Goal: Task Accomplishment & Management: Manage account settings

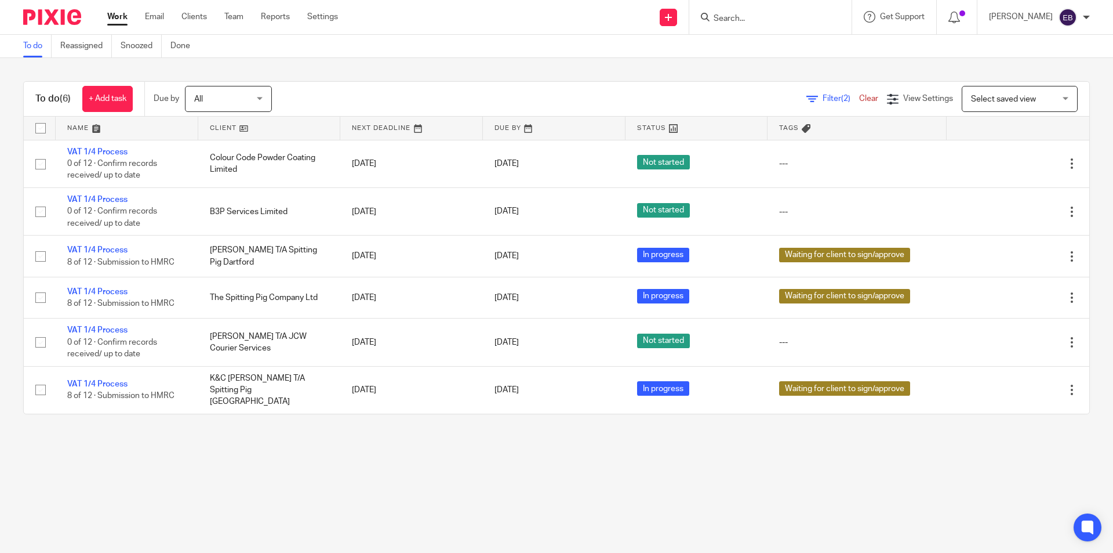
click at [743, 16] on input "Search" at bounding box center [765, 19] width 104 height 10
type input "northants"
click at [778, 52] on link at bounding box center [808, 55] width 196 height 36
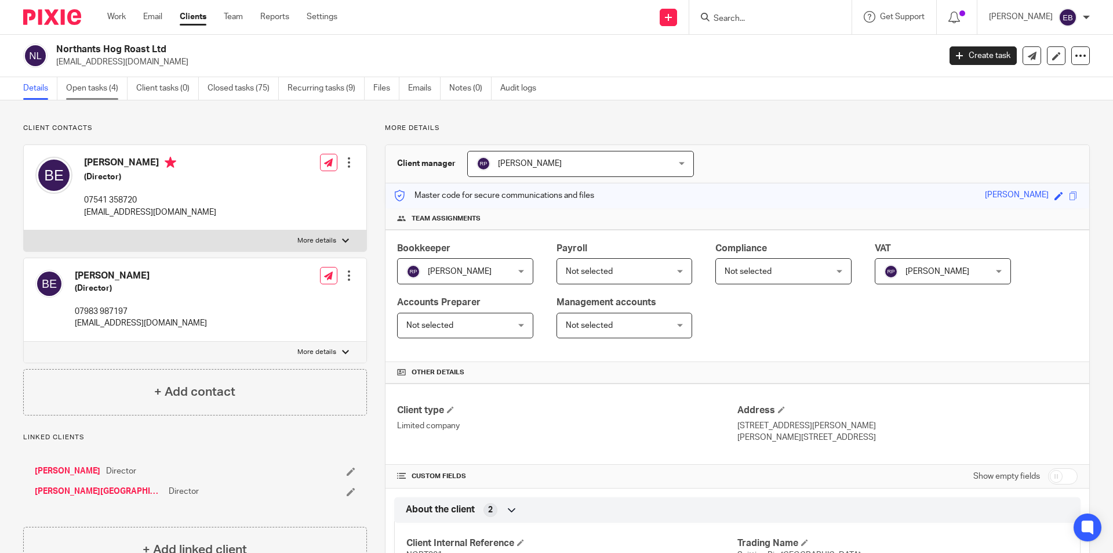
click at [97, 93] on link "Open tasks (4)" at bounding box center [96, 88] width 61 height 23
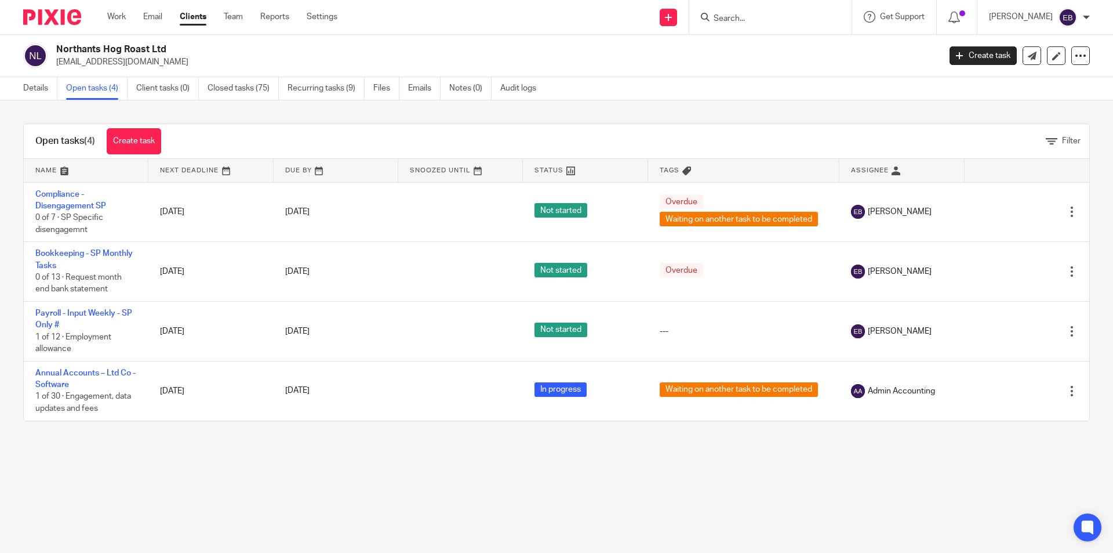
click at [107, 19] on div "Work Email Clients Team Reports Settings Work Email Clients Team Reports Settin…" at bounding box center [225, 17] width 259 height 34
click at [110, 18] on link "Work" at bounding box center [116, 17] width 19 height 12
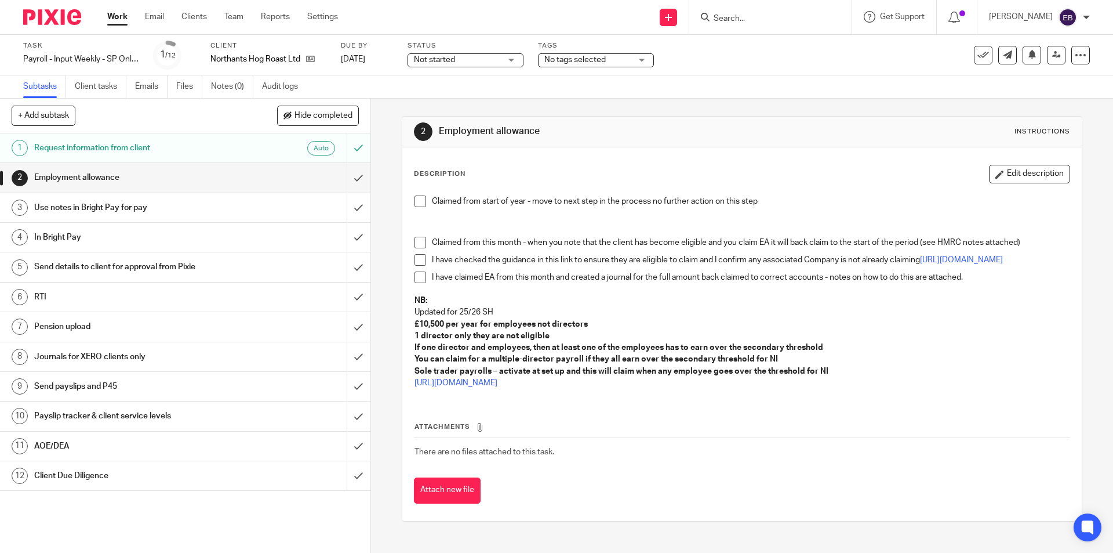
click at [420, 197] on span at bounding box center [421, 201] width 12 height 12
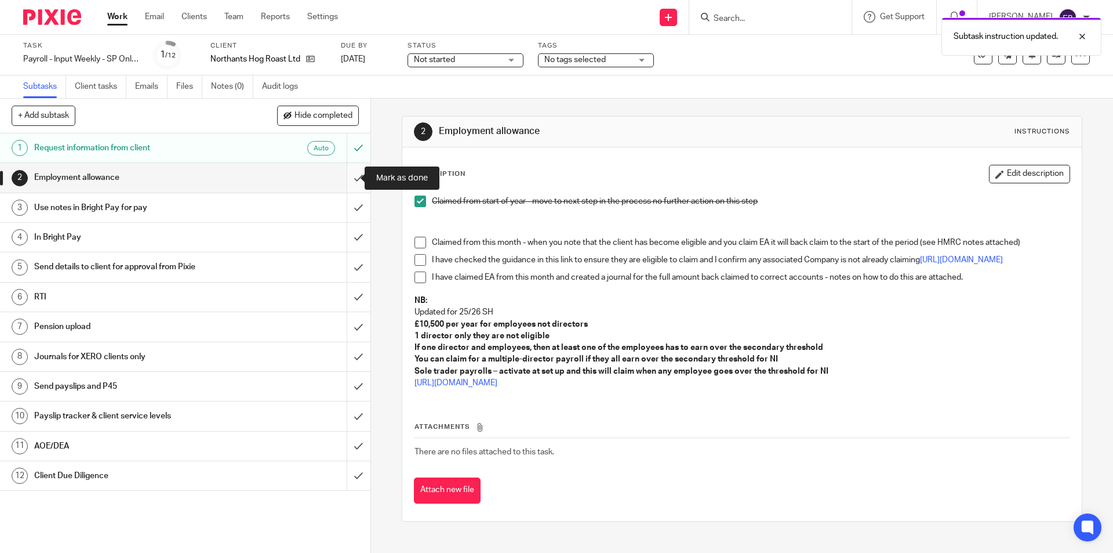
click at [338, 169] on input "submit" at bounding box center [185, 177] width 371 height 29
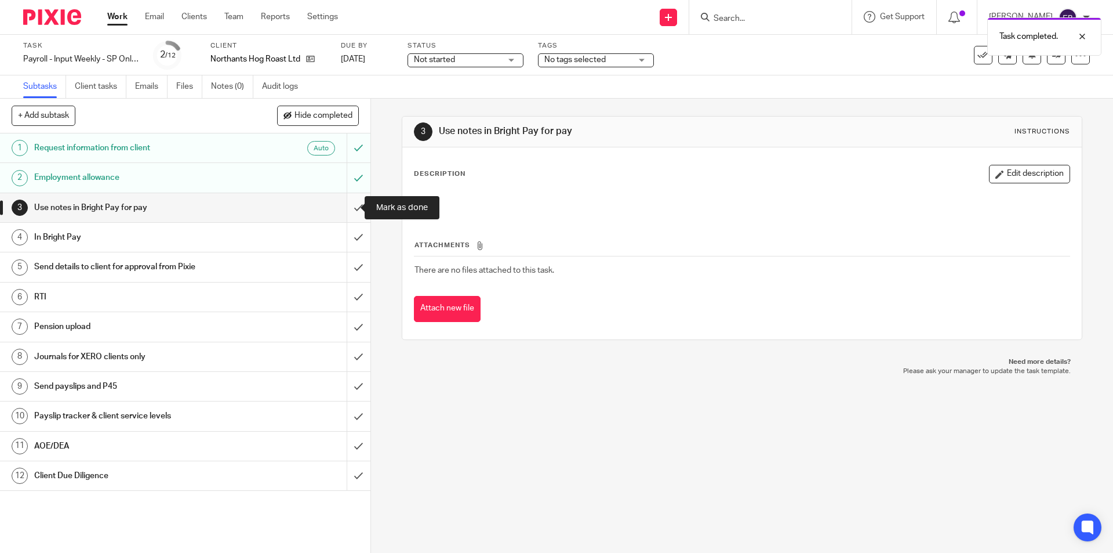
click at [355, 202] on input "submit" at bounding box center [185, 207] width 371 height 29
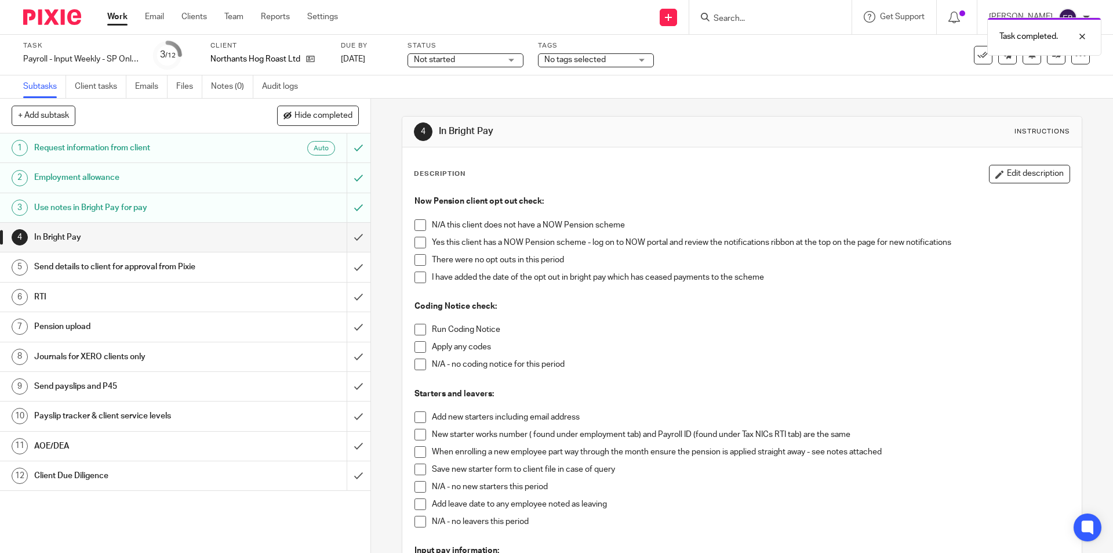
click at [417, 242] on span at bounding box center [421, 243] width 12 height 12
click at [415, 256] on span at bounding box center [421, 260] width 12 height 12
click at [416, 363] on span at bounding box center [421, 364] width 12 height 12
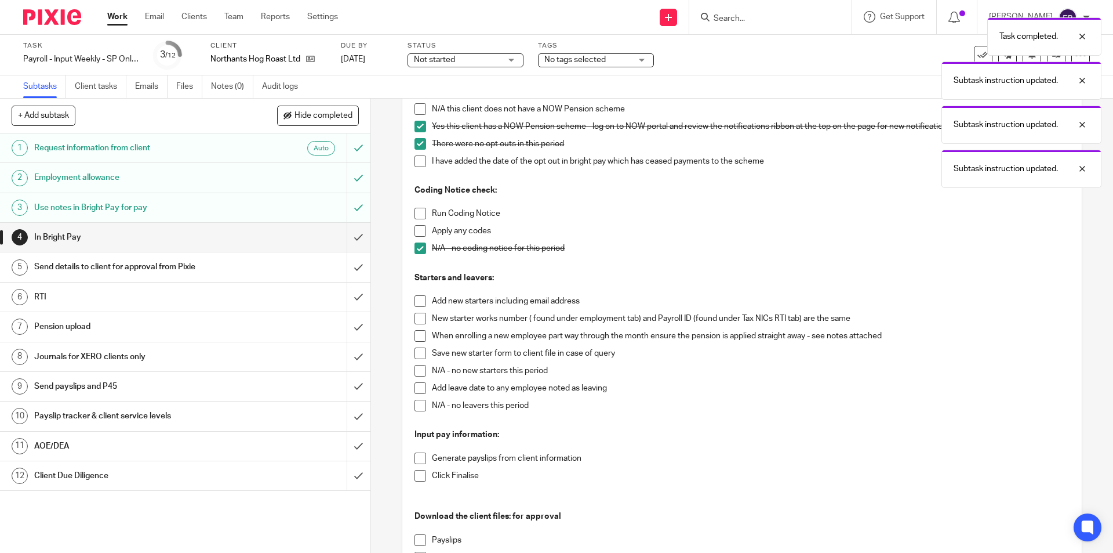
scroll to position [174, 0]
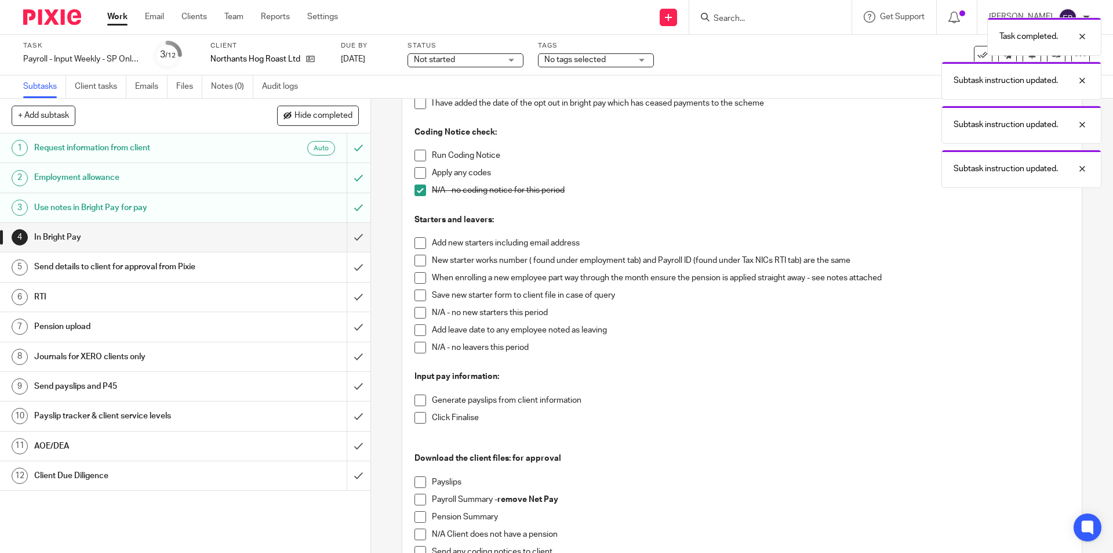
click at [418, 155] on span at bounding box center [421, 156] width 12 height 12
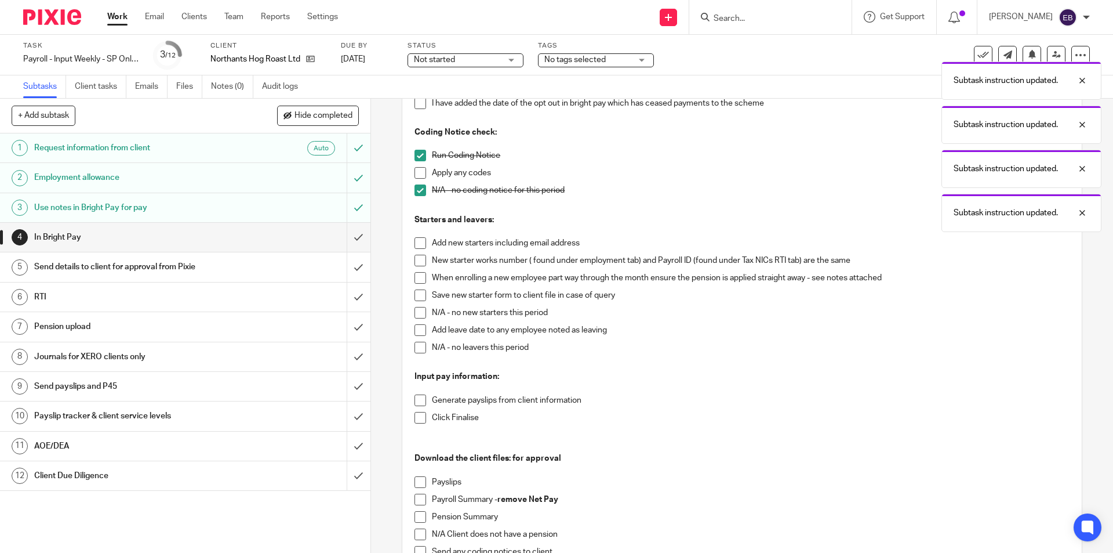
click at [415, 329] on span at bounding box center [421, 330] width 12 height 12
click at [416, 328] on span at bounding box center [421, 330] width 12 height 12
click at [416, 311] on span at bounding box center [421, 313] width 12 height 12
click at [415, 347] on span at bounding box center [421, 348] width 12 height 12
click at [419, 402] on span at bounding box center [421, 400] width 12 height 12
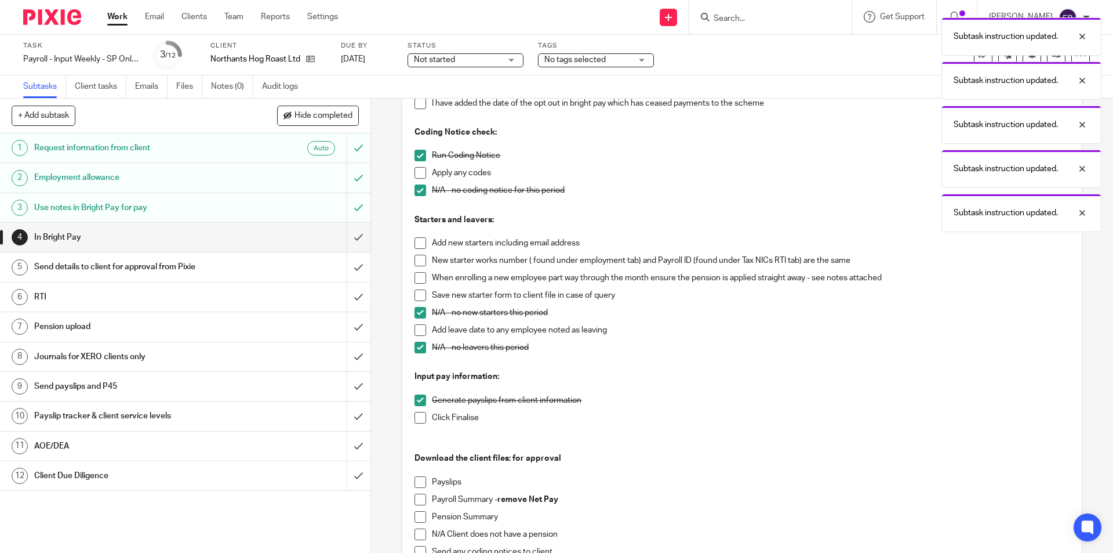
click at [415, 421] on span at bounding box center [421, 418] width 12 height 12
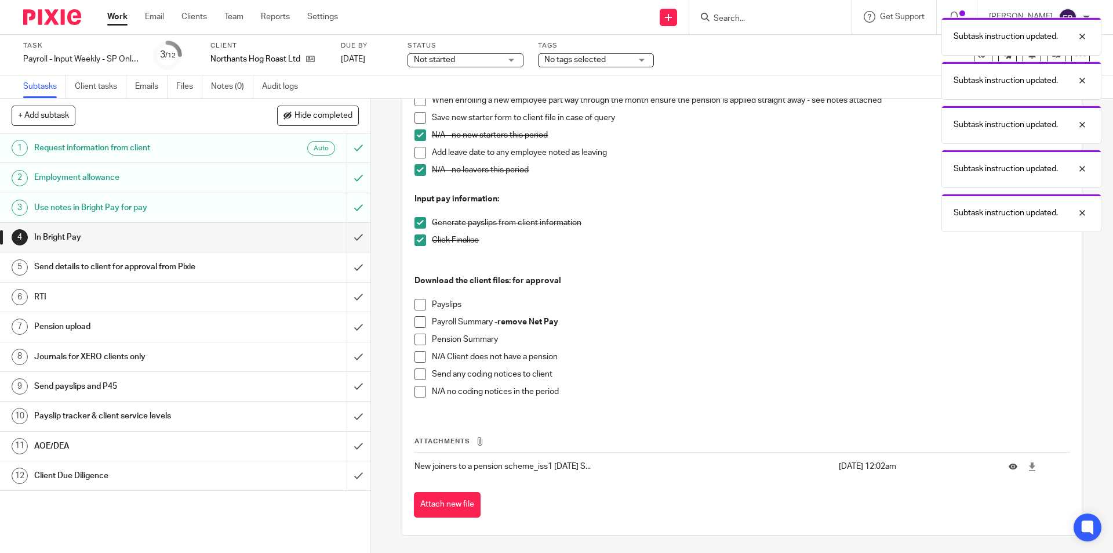
click at [416, 304] on span at bounding box center [421, 305] width 12 height 12
click at [415, 322] on span at bounding box center [421, 322] width 12 height 12
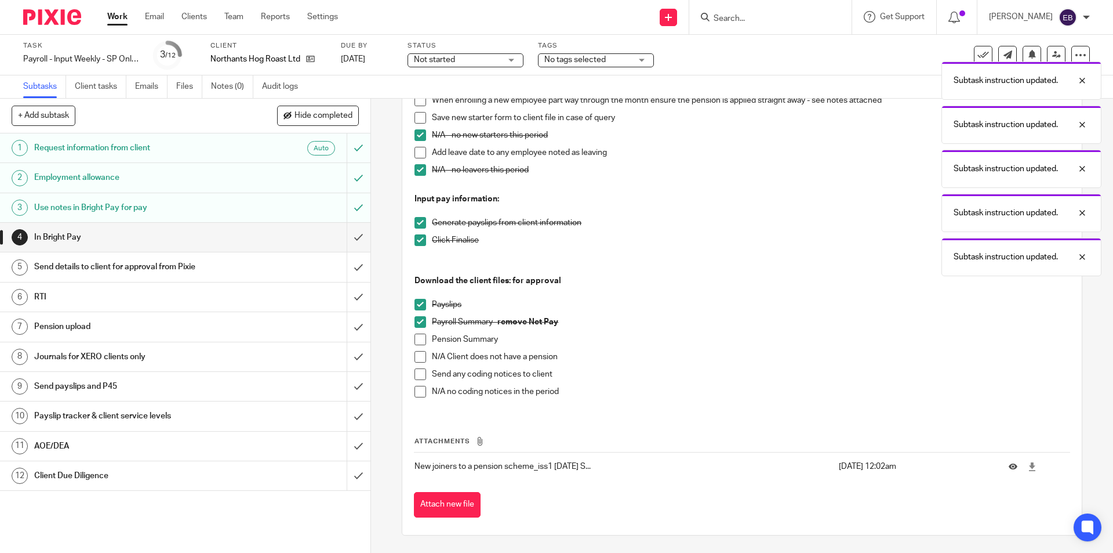
click at [416, 343] on span at bounding box center [421, 339] width 12 height 12
click at [417, 393] on span at bounding box center [421, 392] width 12 height 12
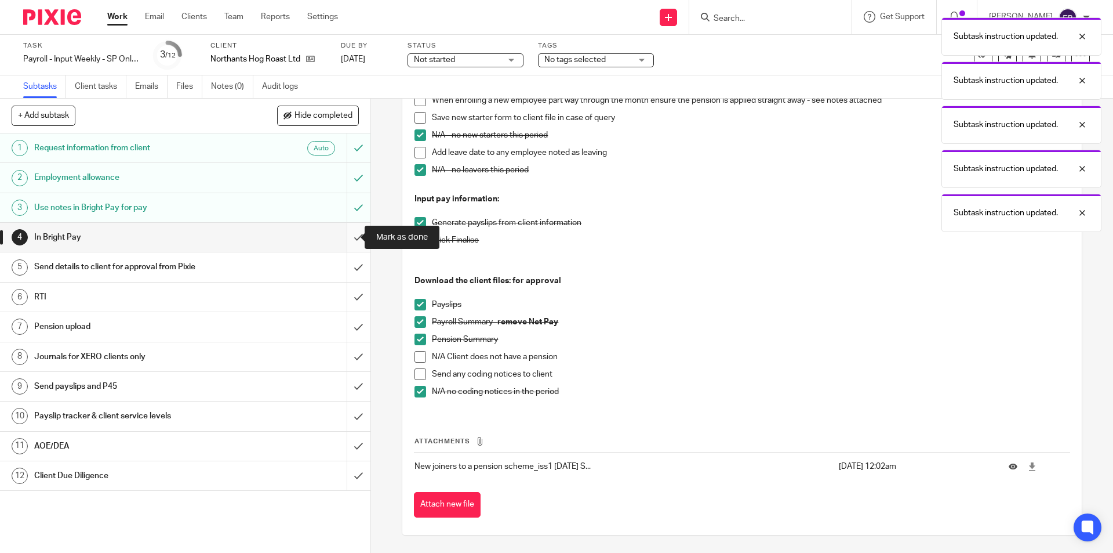
click at [345, 237] on input "submit" at bounding box center [185, 237] width 371 height 29
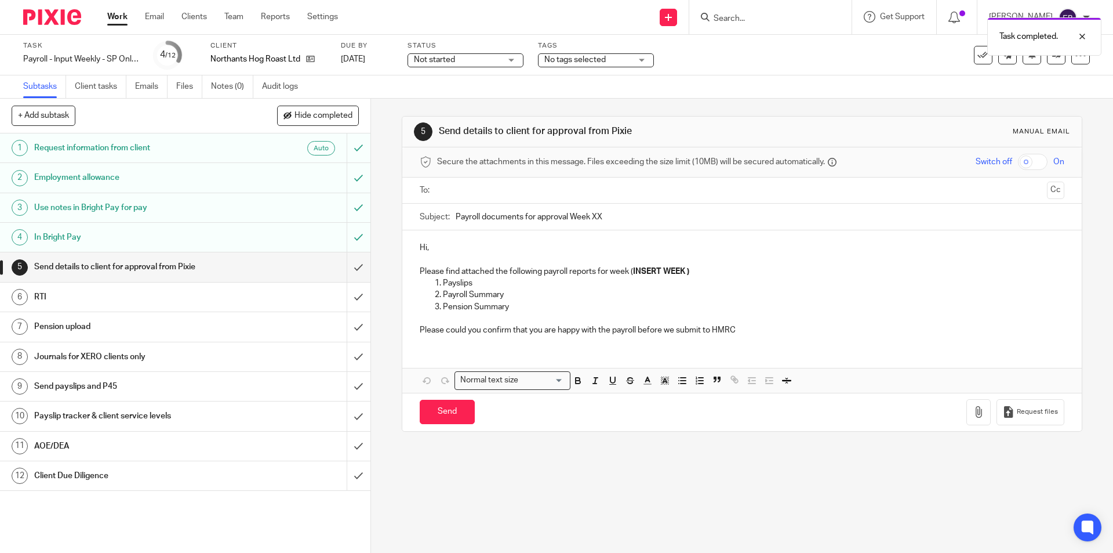
click at [465, 191] on input "text" at bounding box center [741, 190] width 601 height 13
drag, startPoint x: 486, startPoint y: 213, endPoint x: 455, endPoint y: 236, distance: 38.5
click at [449, 244] on p "Hi," at bounding box center [742, 250] width 644 height 12
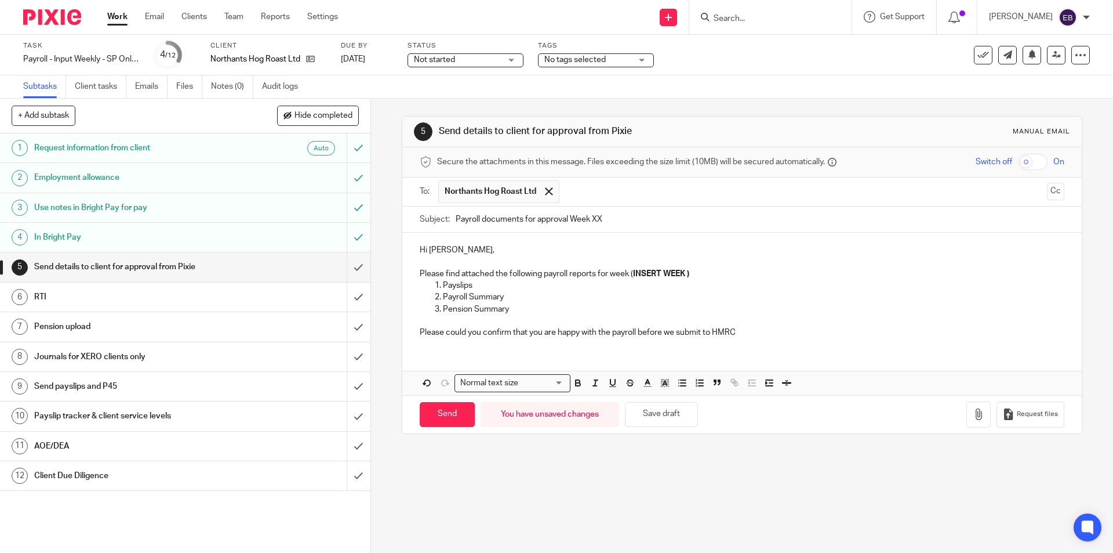
click at [633, 223] on input "Payroll documents for approval Week XX" at bounding box center [760, 219] width 608 height 26
type input "Payroll documents for approval Week 28"
drag, startPoint x: 695, startPoint y: 271, endPoint x: 629, endPoint y: 274, distance: 66.8
click at [629, 274] on p "Please find attached the following payroll reports for week ( INSERT WEEK )" at bounding box center [742, 274] width 644 height 12
click at [973, 410] on icon "button" at bounding box center [979, 414] width 12 height 12
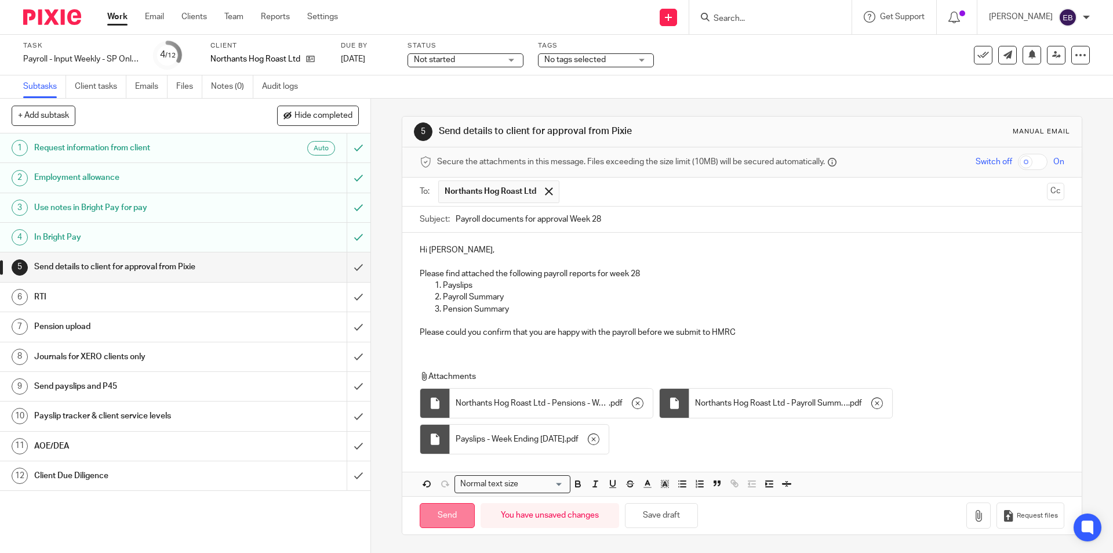
click at [427, 517] on input "Send" at bounding box center [447, 515] width 55 height 25
type input "Sent"
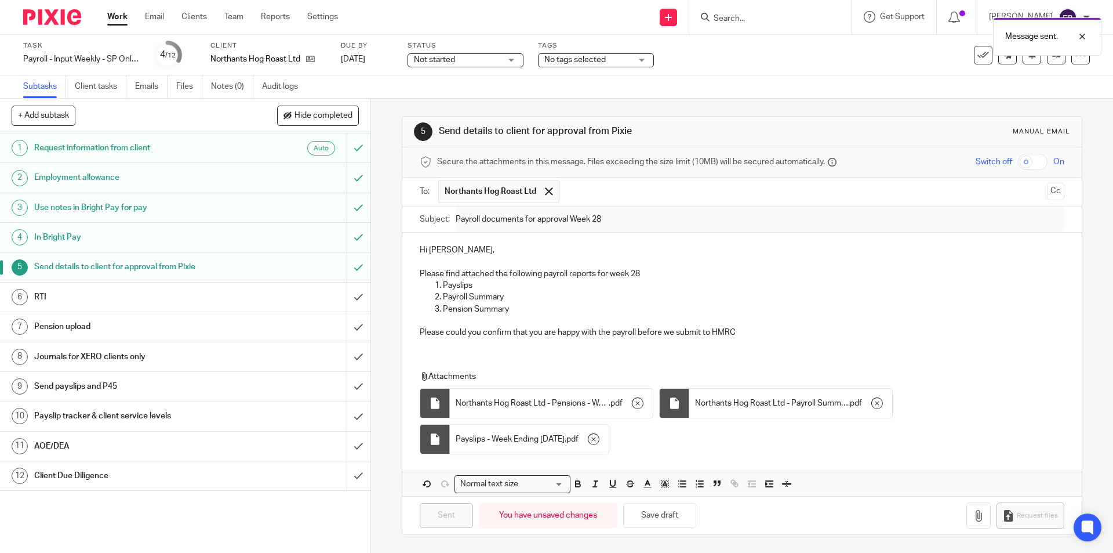
click at [253, 289] on div "RTI" at bounding box center [184, 296] width 301 height 17
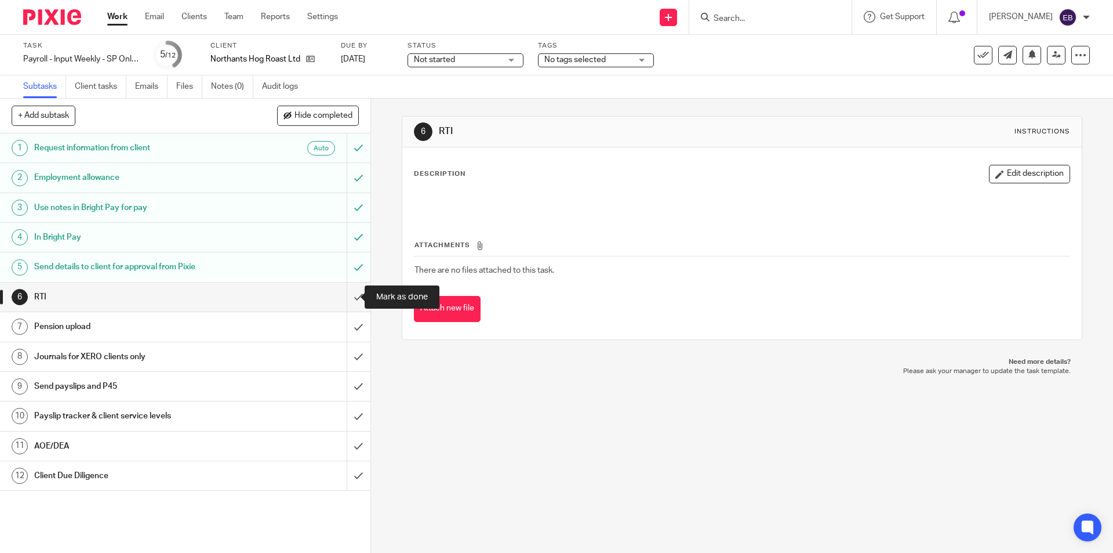
drag, startPoint x: 354, startPoint y: 292, endPoint x: 363, endPoint y: 306, distance: 16.7
click at [354, 292] on input "submit" at bounding box center [185, 296] width 371 height 29
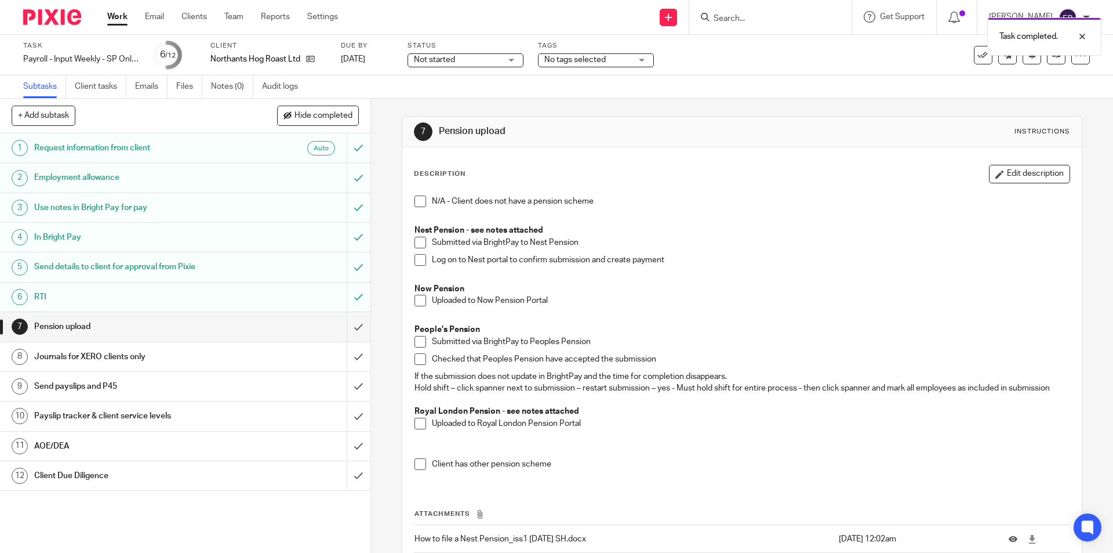
click at [86, 450] on h1 "AOE/DEA" at bounding box center [134, 445] width 201 height 17
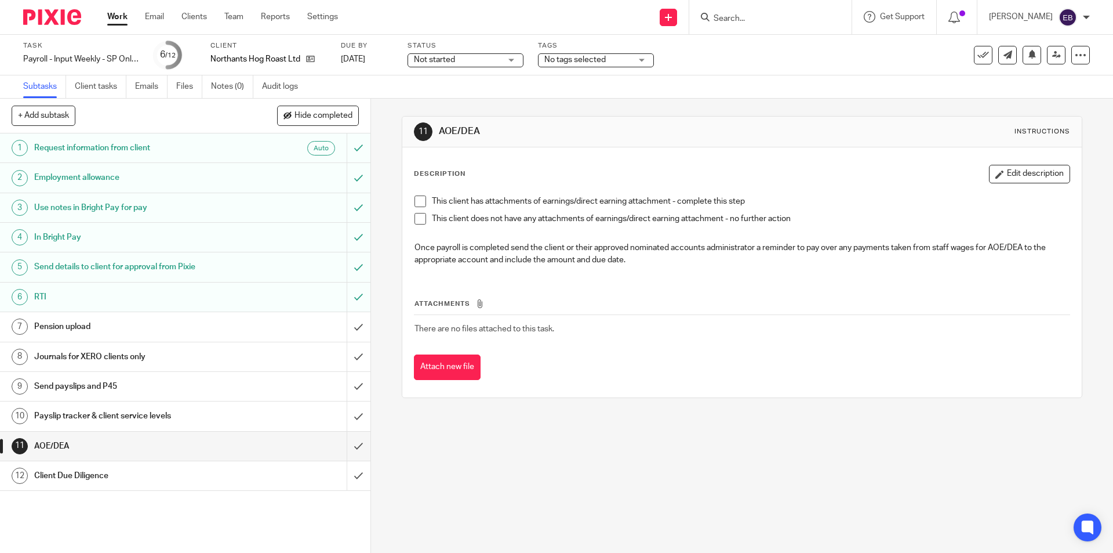
click at [419, 215] on span at bounding box center [421, 219] width 12 height 12
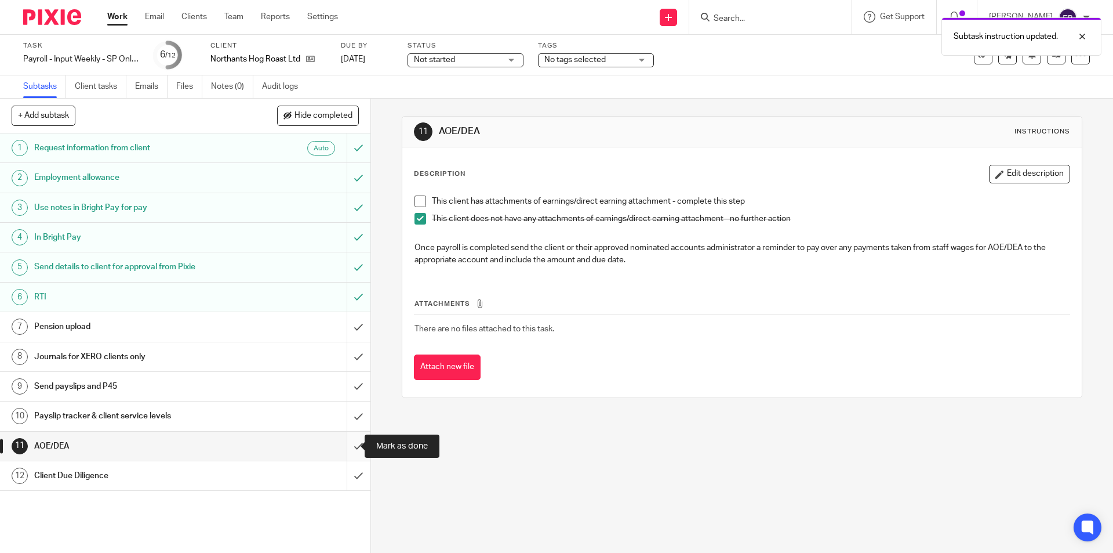
click at [345, 449] on input "submit" at bounding box center [185, 445] width 371 height 29
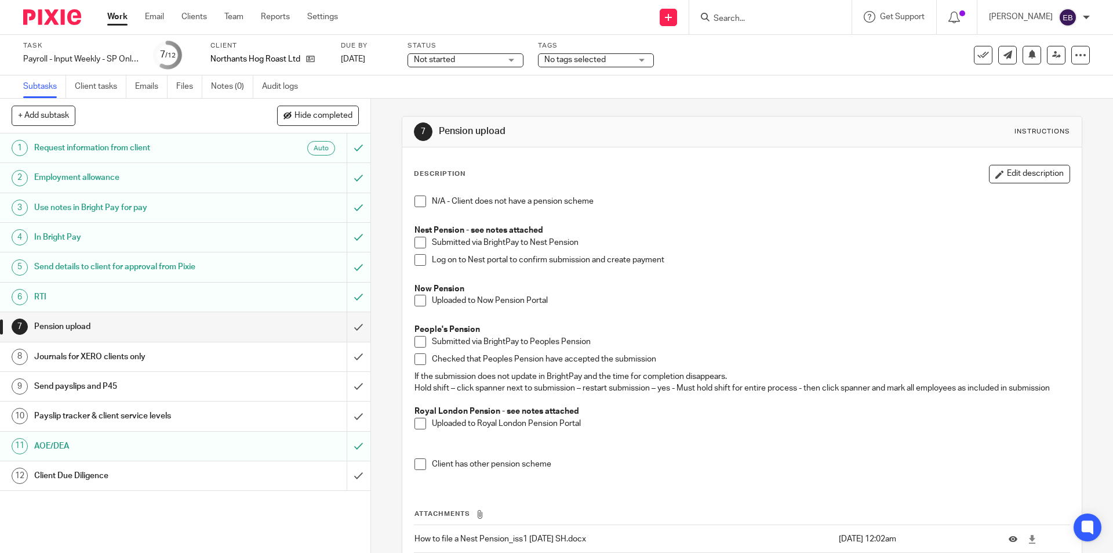
click at [114, 360] on h1 "Journals for XERO clients only" at bounding box center [134, 356] width 201 height 17
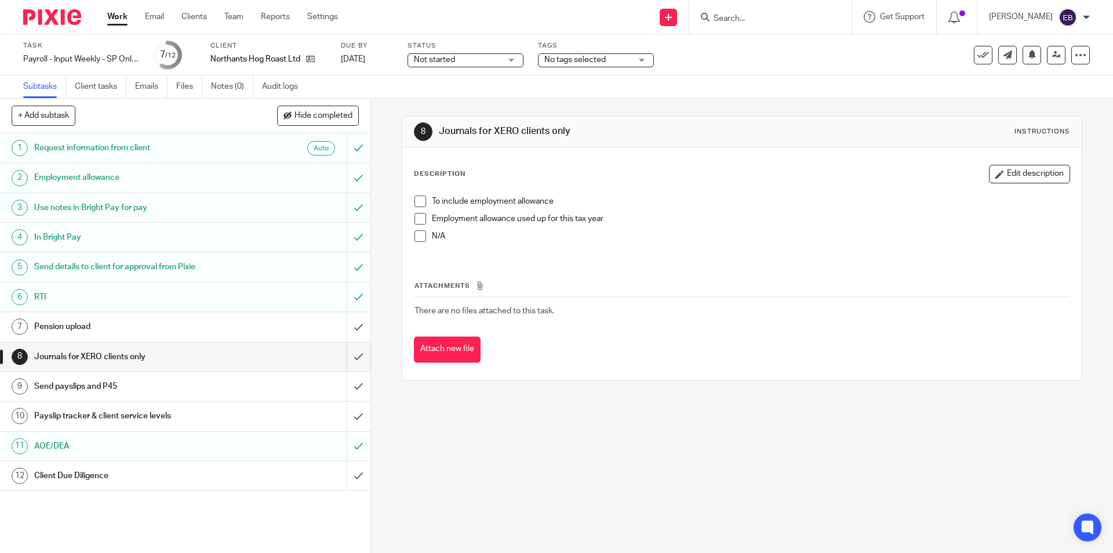
click at [109, 384] on h1 "Send payslips and P45" at bounding box center [134, 386] width 201 height 17
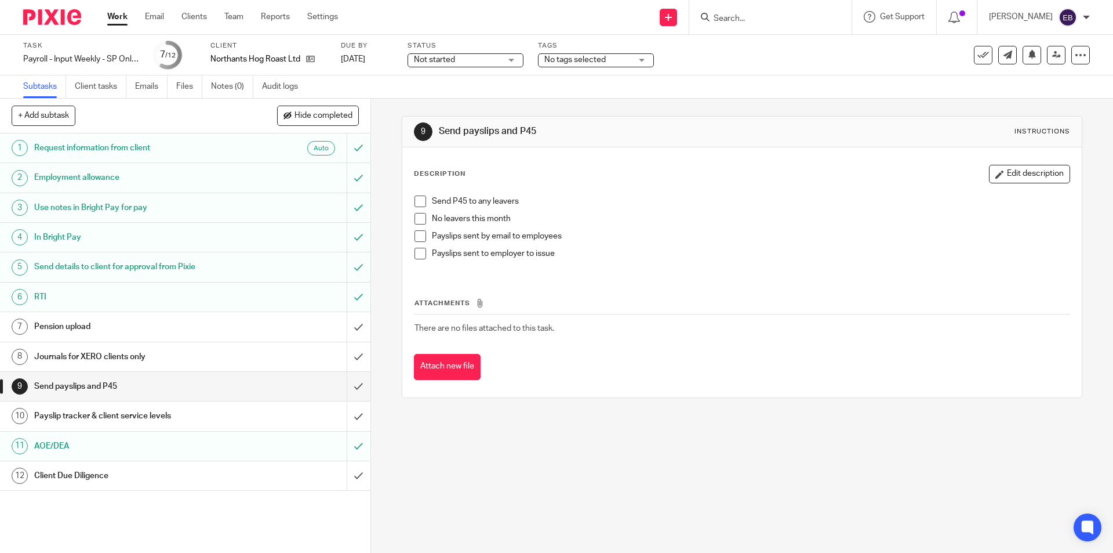
click at [420, 212] on li "Send P45 to any leavers" at bounding box center [742, 203] width 655 height 17
click at [418, 216] on span at bounding box center [421, 219] width 12 height 12
click at [419, 254] on span at bounding box center [421, 254] width 12 height 12
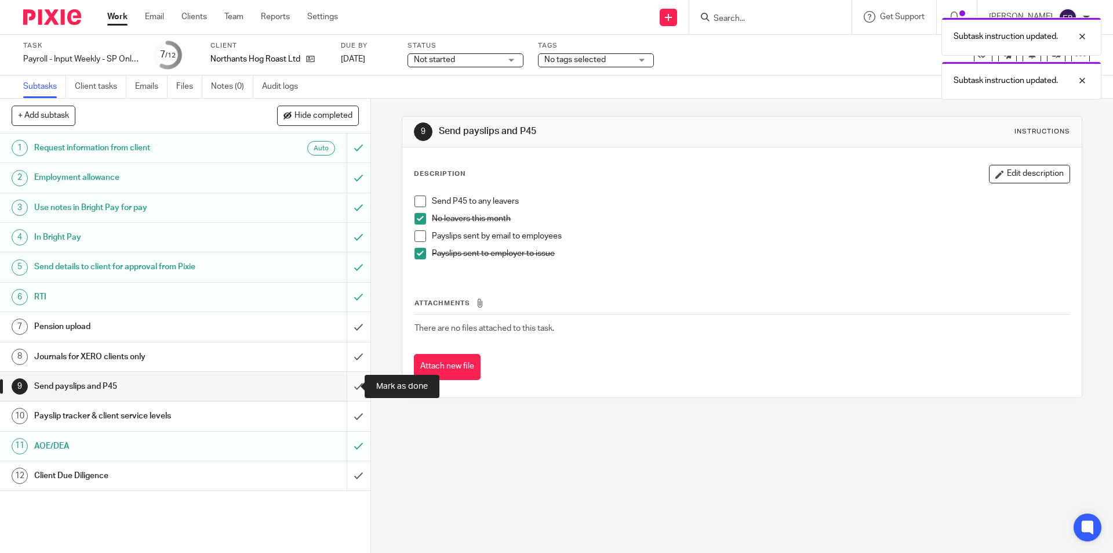
click at [351, 386] on input "submit" at bounding box center [185, 386] width 371 height 29
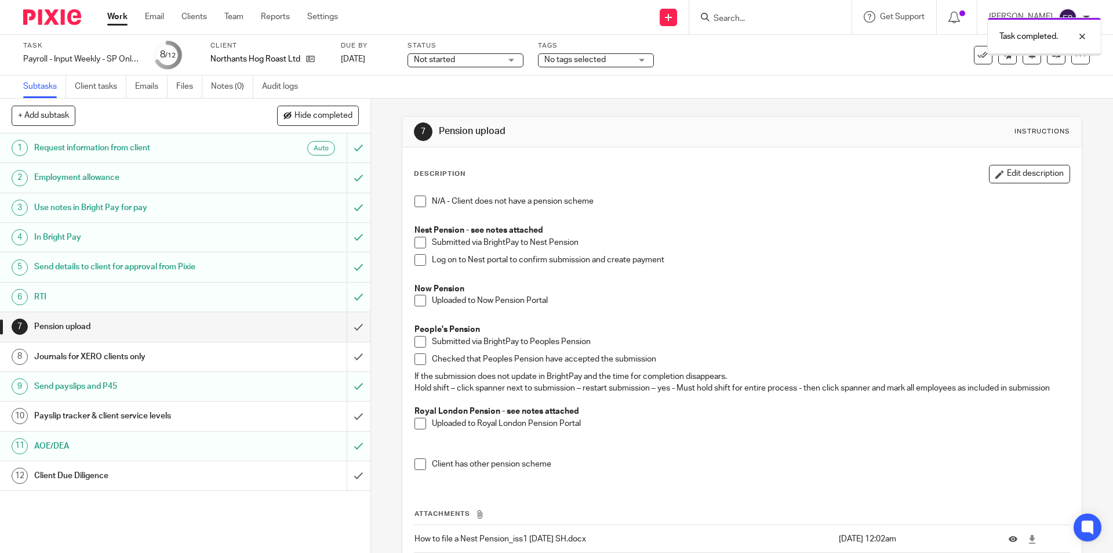
click at [243, 421] on div "Payslip tracker & client service levels" at bounding box center [184, 415] width 301 height 17
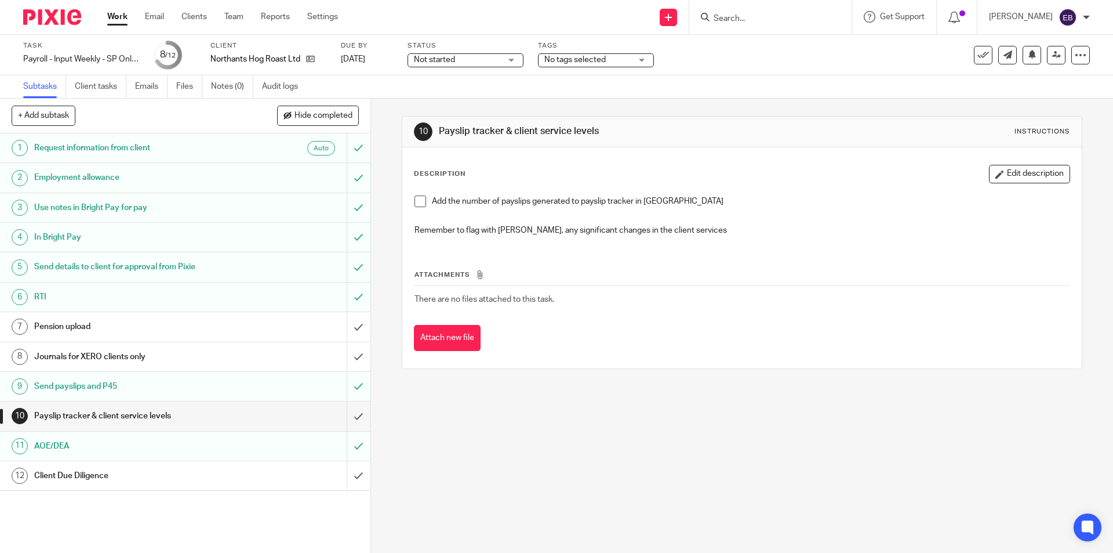
click at [417, 200] on span at bounding box center [421, 201] width 12 height 12
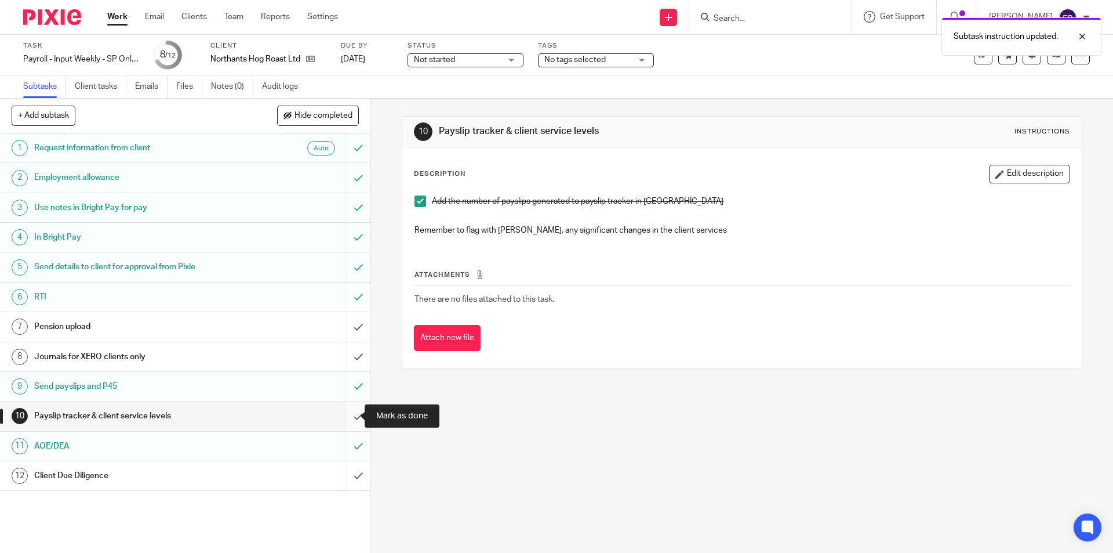
click at [343, 411] on input "submit" at bounding box center [185, 415] width 371 height 29
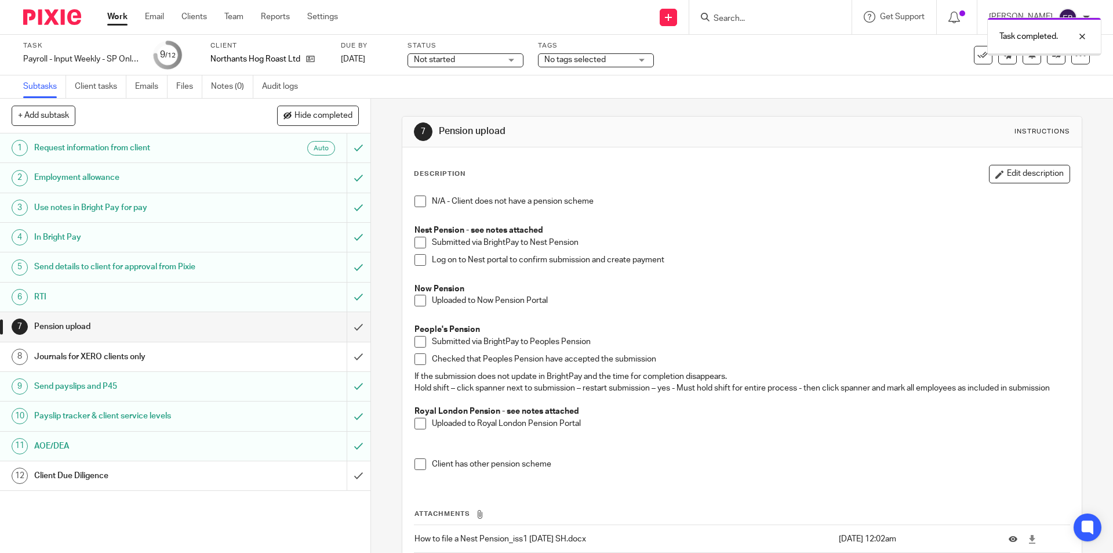
click at [123, 474] on h1 "Client Due Diligence" at bounding box center [134, 475] width 201 height 17
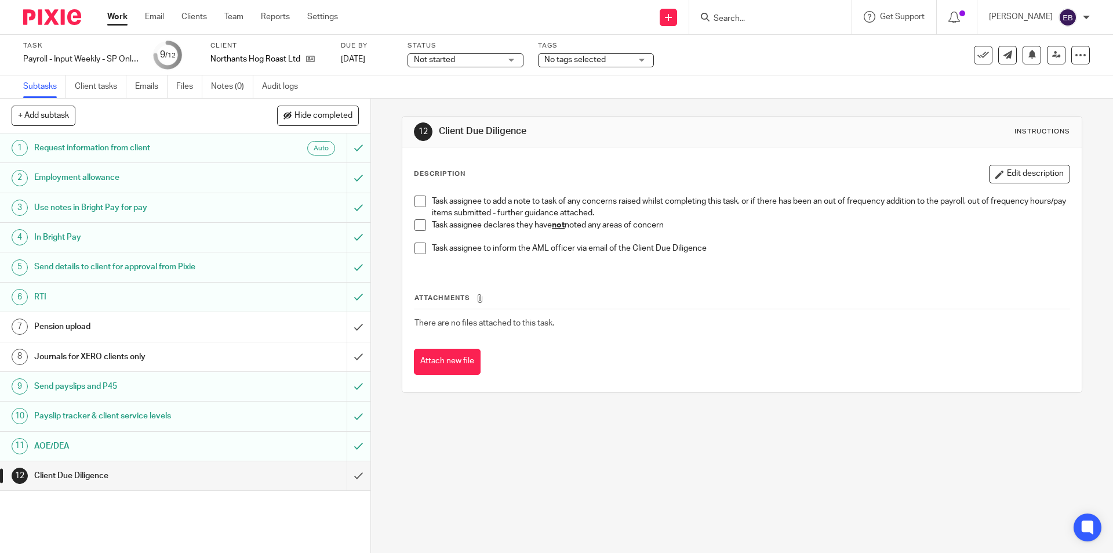
click at [417, 227] on span at bounding box center [421, 225] width 12 height 12
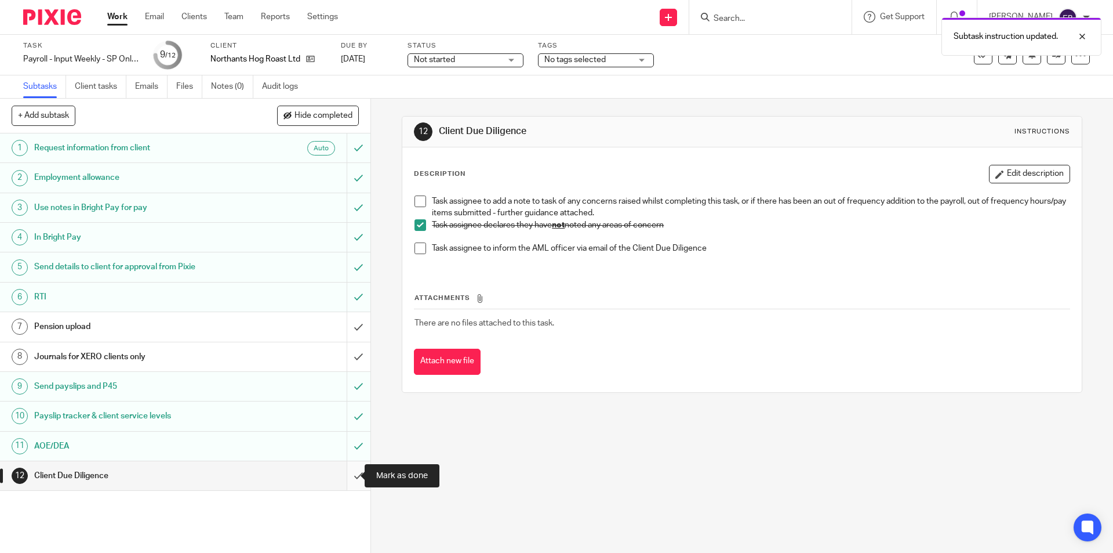
click at [348, 478] on input "submit" at bounding box center [185, 475] width 371 height 29
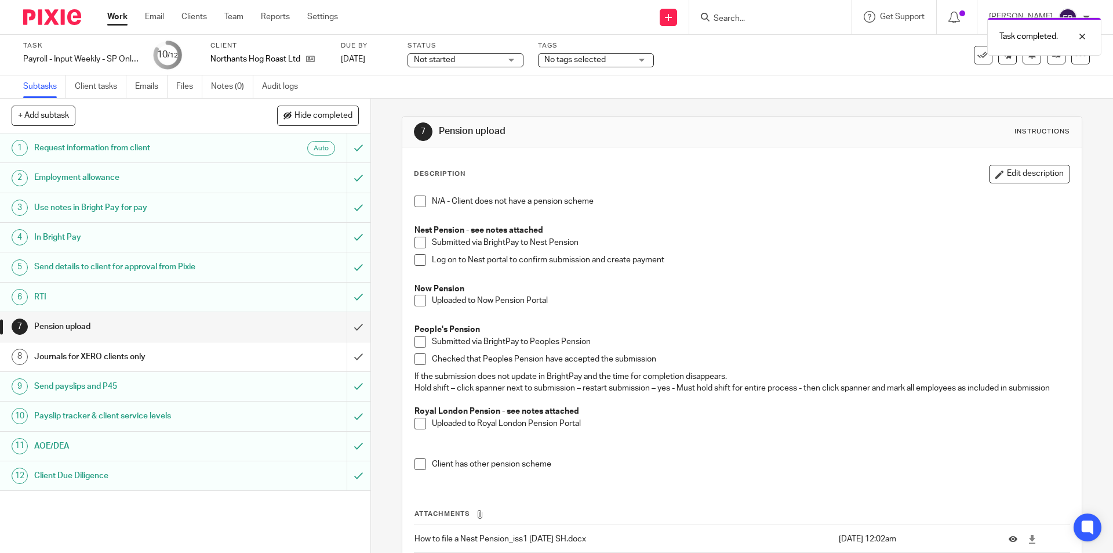
click at [463, 64] on span "Not started" at bounding box center [457, 60] width 87 height 12
click at [455, 101] on span "In progress" at bounding box center [436, 102] width 41 height 8
click at [568, 64] on span "No tags selected" at bounding box center [588, 60] width 87 height 12
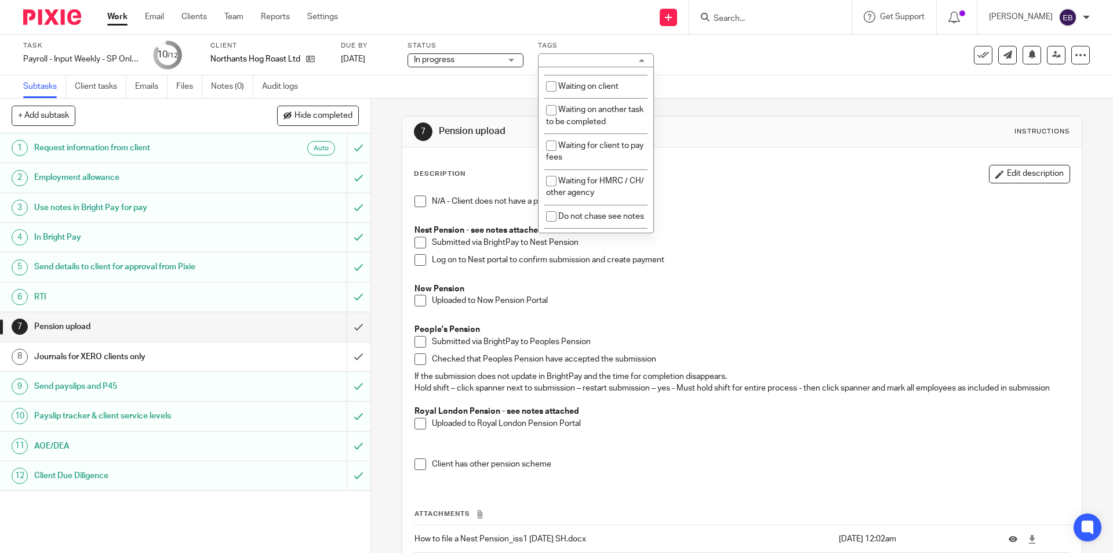
scroll to position [275, 0]
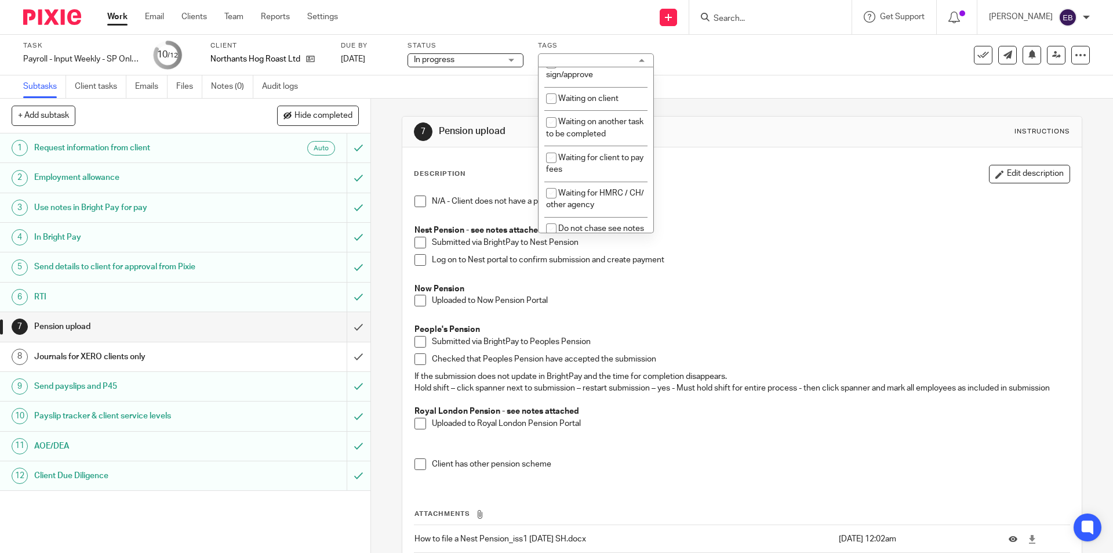
click at [620, 153] on li "Waiting for client to pay fees" at bounding box center [596, 163] width 115 height 35
checkbox input "true"
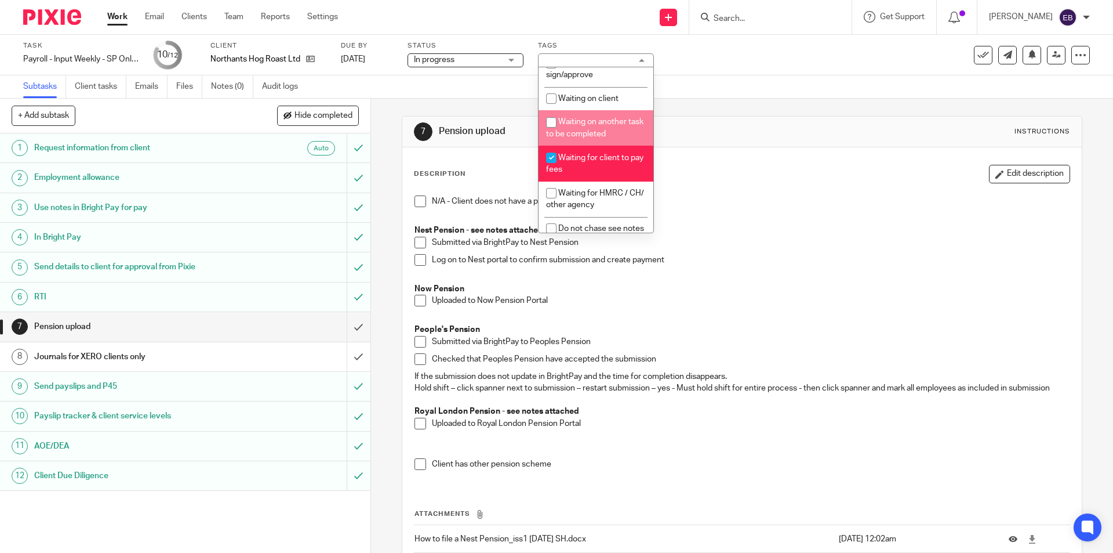
click at [714, 89] on div "Subtasks Client tasks Emails Files Notes (0) Audit logs" at bounding box center [556, 86] width 1113 height 23
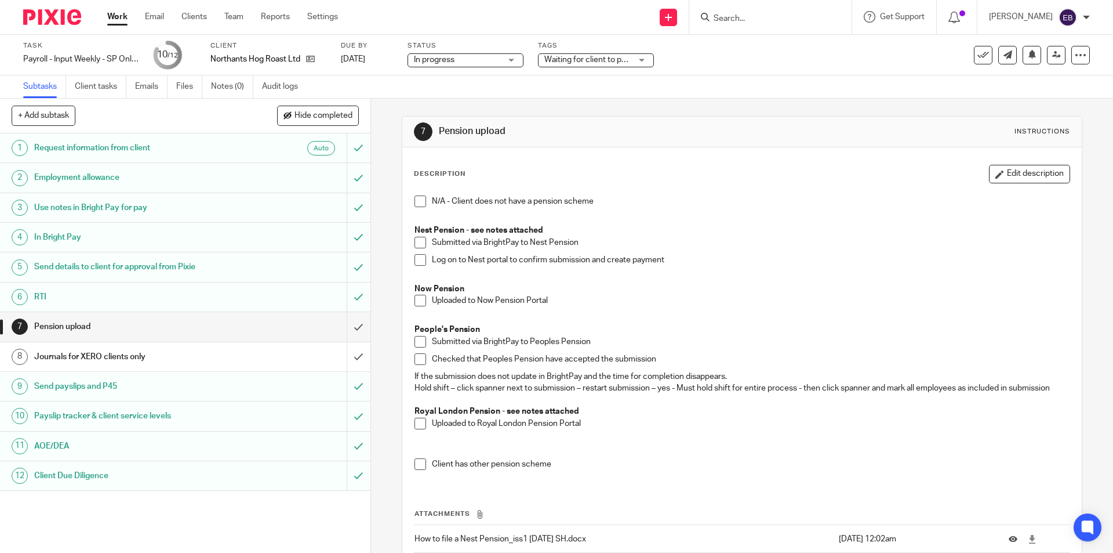
click at [789, 17] on input "Search" at bounding box center [765, 19] width 104 height 10
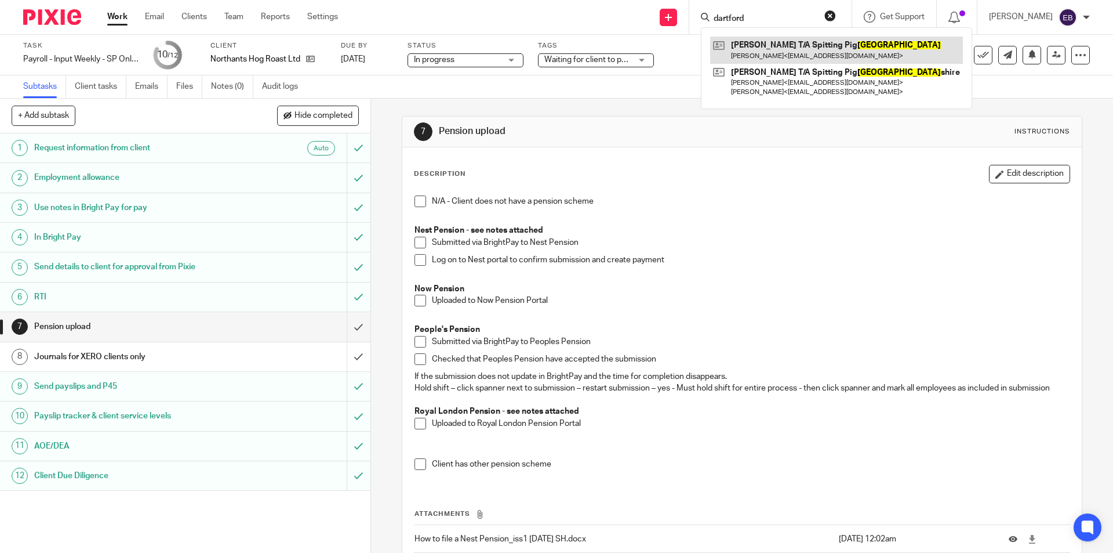
type input "dartford"
click at [805, 43] on link at bounding box center [836, 50] width 253 height 27
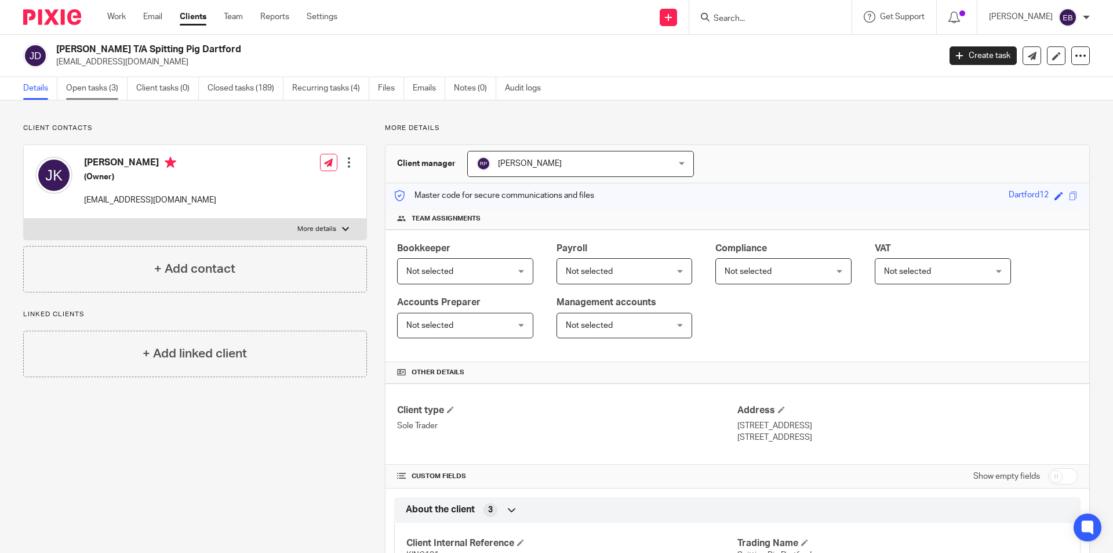
click at [93, 85] on link "Open tasks (3)" at bounding box center [96, 88] width 61 height 23
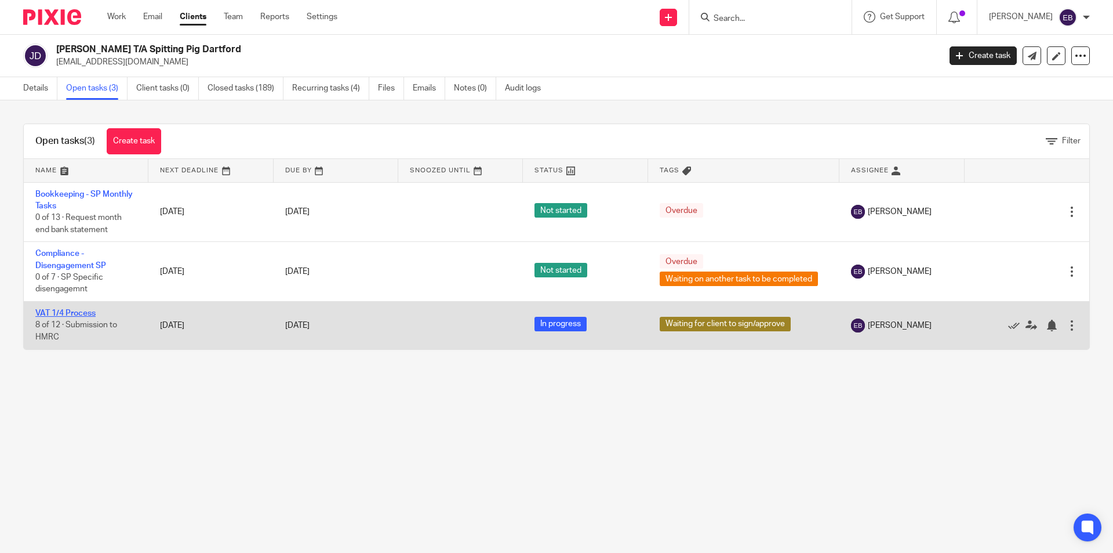
click at [68, 313] on link "VAT 1/4 Process" at bounding box center [65, 313] width 60 height 8
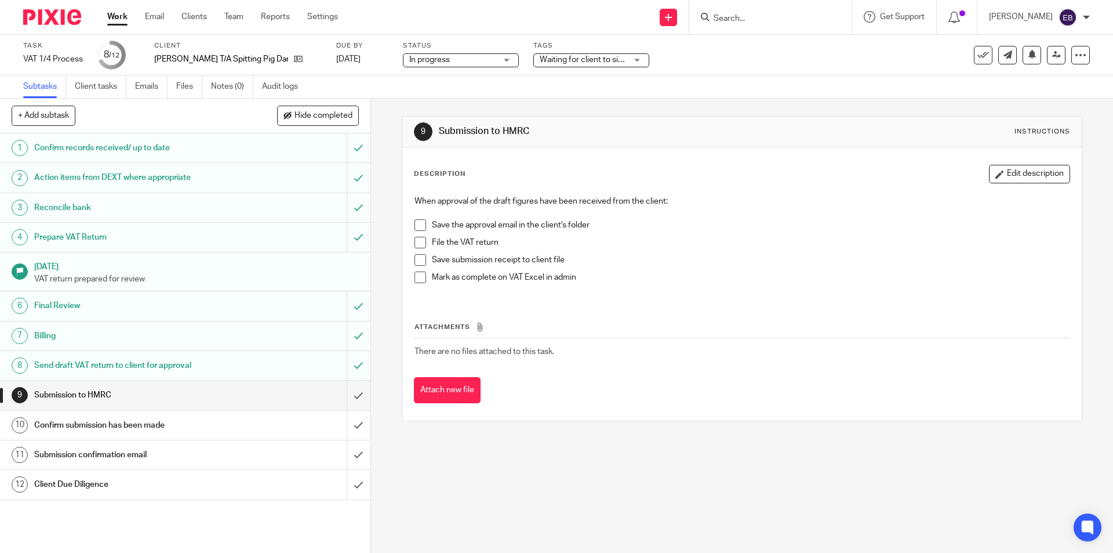
click at [415, 224] on span at bounding box center [421, 225] width 12 height 12
drag, startPoint x: 416, startPoint y: 238, endPoint x: 416, endPoint y: 250, distance: 12.2
click at [416, 238] on span at bounding box center [421, 243] width 12 height 12
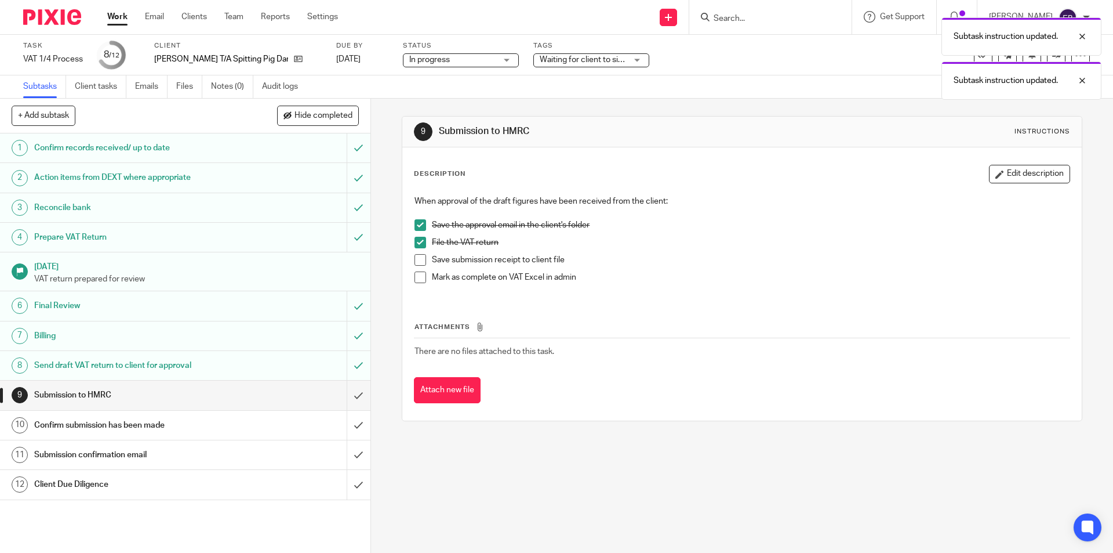
click at [418, 257] on span at bounding box center [421, 260] width 12 height 12
click at [416, 275] on span at bounding box center [421, 277] width 12 height 12
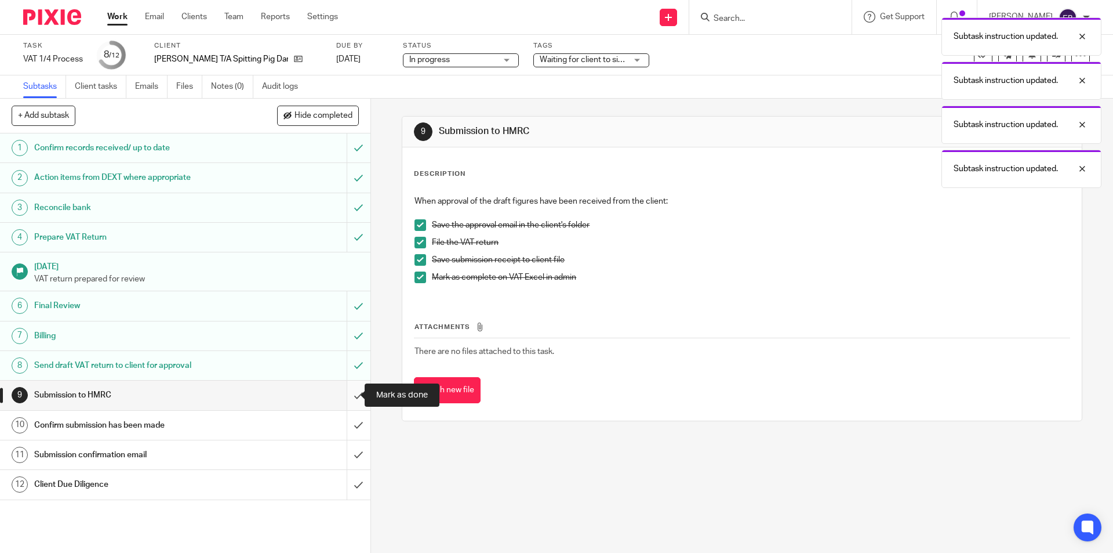
click at [350, 390] on input "submit" at bounding box center [185, 394] width 371 height 29
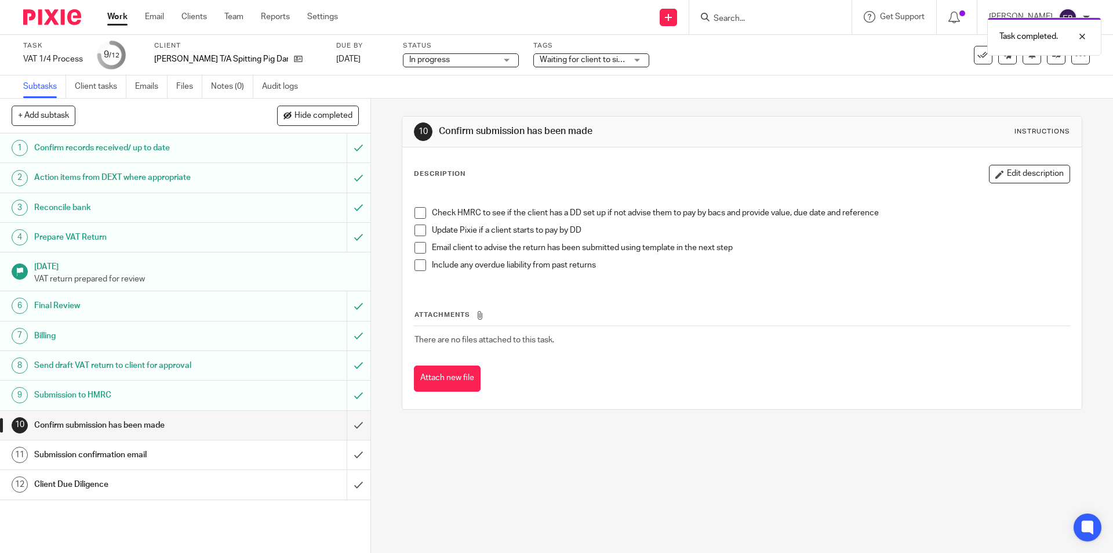
click at [415, 247] on span at bounding box center [421, 248] width 12 height 12
click at [343, 424] on input "submit" at bounding box center [185, 425] width 371 height 29
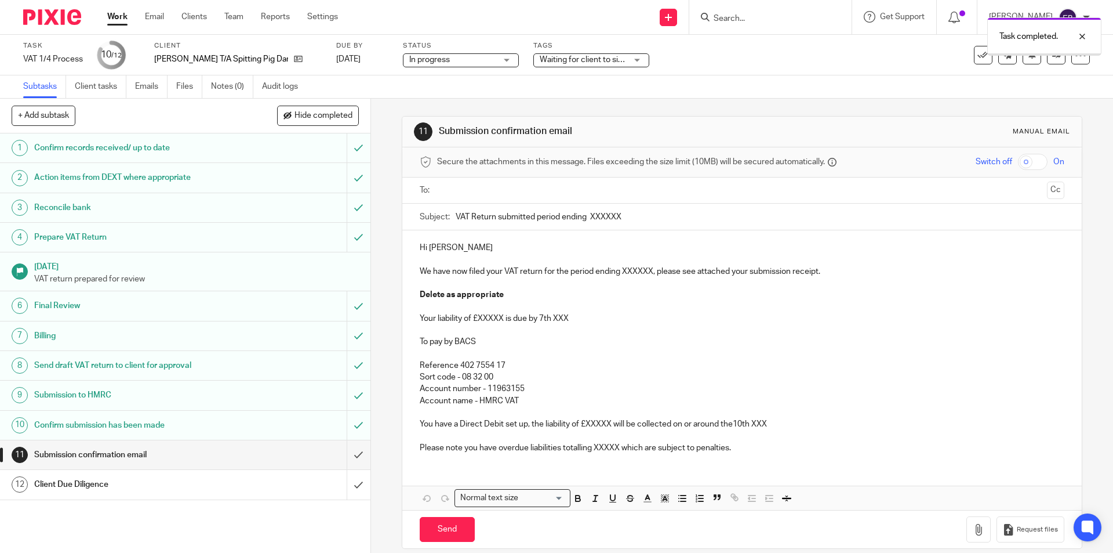
click at [469, 194] on input "text" at bounding box center [741, 190] width 601 height 13
drag, startPoint x: 505, startPoint y: 224, endPoint x: 502, endPoint y: 237, distance: 12.7
click at [633, 271] on p "We have now filed your VAT return for the period ending XXXXXX, please see atta…" at bounding box center [742, 274] width 644 height 12
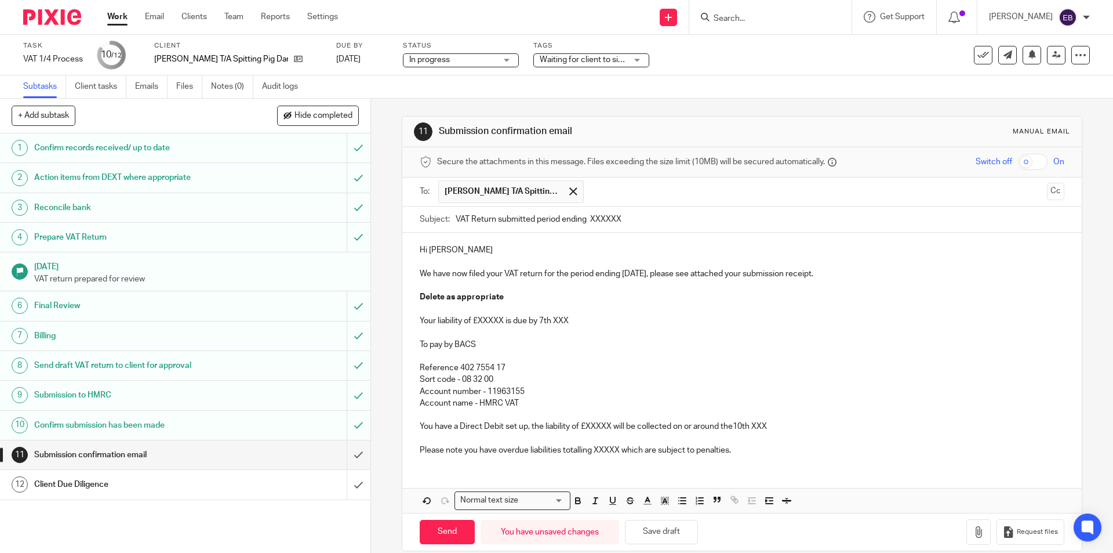
click at [608, 223] on input "VAT Return submitted period ending XXXXXX" at bounding box center [760, 219] width 608 height 26
type input "VAT Return submitted period ending 30/09/2025"
drag, startPoint x: 507, startPoint y: 302, endPoint x: 409, endPoint y: 302, distance: 97.4
click at [409, 302] on div "Hi Jason We have now filed your VAT return for the period ending 30/09/2025, pl…" at bounding box center [741, 349] width 679 height 232
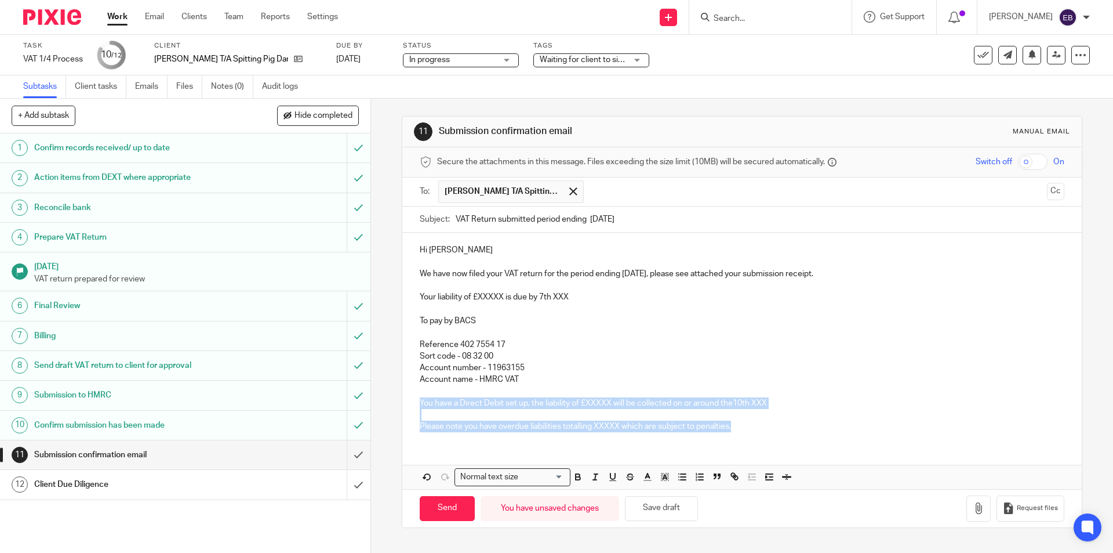
drag, startPoint x: 416, startPoint y: 400, endPoint x: 822, endPoint y: 442, distance: 408.7
click at [822, 442] on div "Hi Jason We have now filed your VAT return for the period ending 30/09/2025, pl…" at bounding box center [741, 361] width 679 height 256
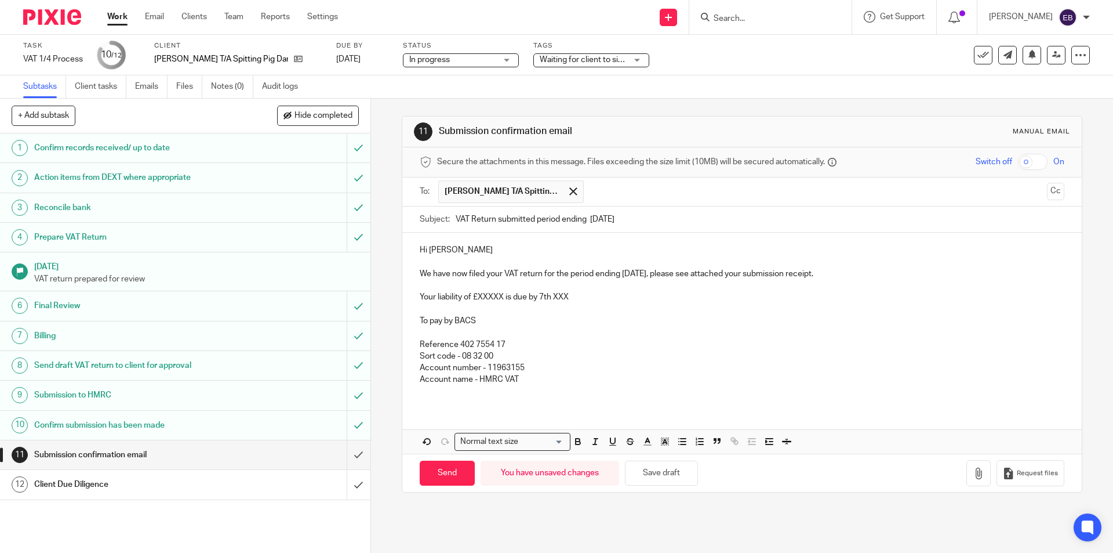
click at [595, 296] on p "Your liability of £XXXXX is due by 7th XXX" at bounding box center [742, 297] width 644 height 12
click at [479, 296] on p "Your liability of £XXXXX is due by 7th November" at bounding box center [742, 297] width 644 height 12
click at [483, 296] on p "Your liability of £3316.91 is due by 7th November" at bounding box center [742, 297] width 644 height 12
click at [441, 405] on div "Hi Jason We have now filed your VAT return for the period ending 30/09/2025, pl…" at bounding box center [741, 319] width 679 height 173
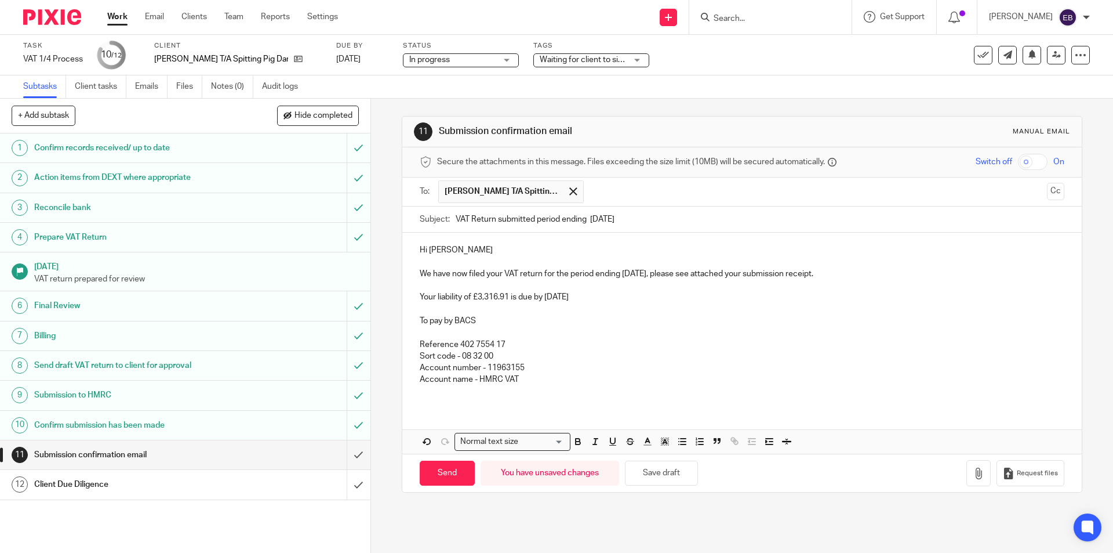
click at [423, 336] on p at bounding box center [742, 333] width 644 height 12
click at [420, 303] on p "Your liability of £3,316.91 is due by 7th November" at bounding box center [742, 297] width 644 height 12
click at [420, 307] on p at bounding box center [742, 309] width 644 height 12
click at [413, 282] on div "Hi Jason We have now filed your VAT return for the period ending 30/09/2025, pl…" at bounding box center [741, 319] width 679 height 173
click at [416, 269] on div "Hi Jason We have now filed your VAT return for the period ending 30/09/2025, pl…" at bounding box center [741, 319] width 679 height 173
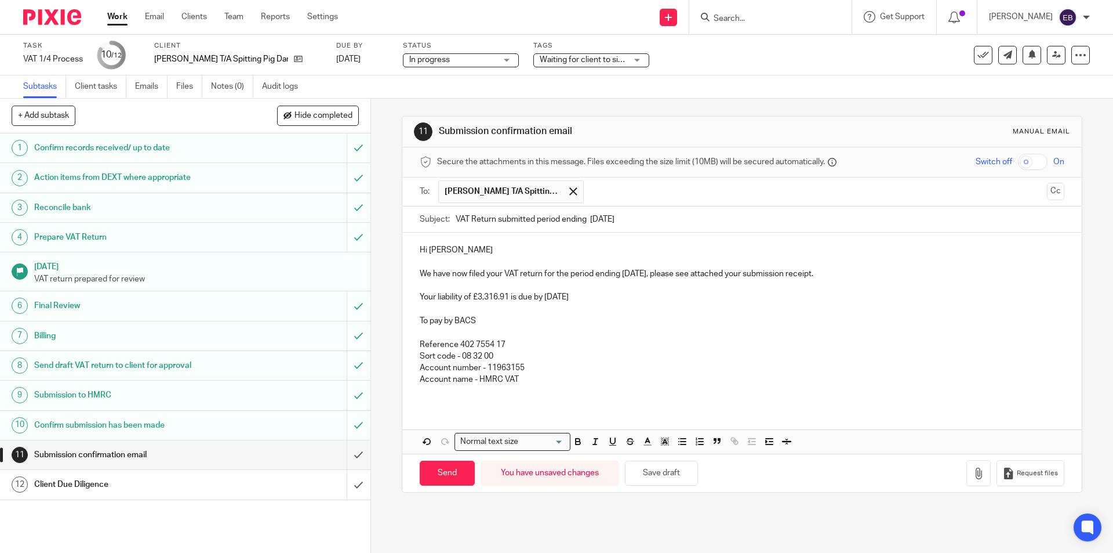
click at [415, 258] on div "Hi Jason We have now filed your VAT return for the period ending 30/09/2025, pl…" at bounding box center [741, 319] width 679 height 173
click at [973, 473] on icon "button" at bounding box center [979, 473] width 12 height 12
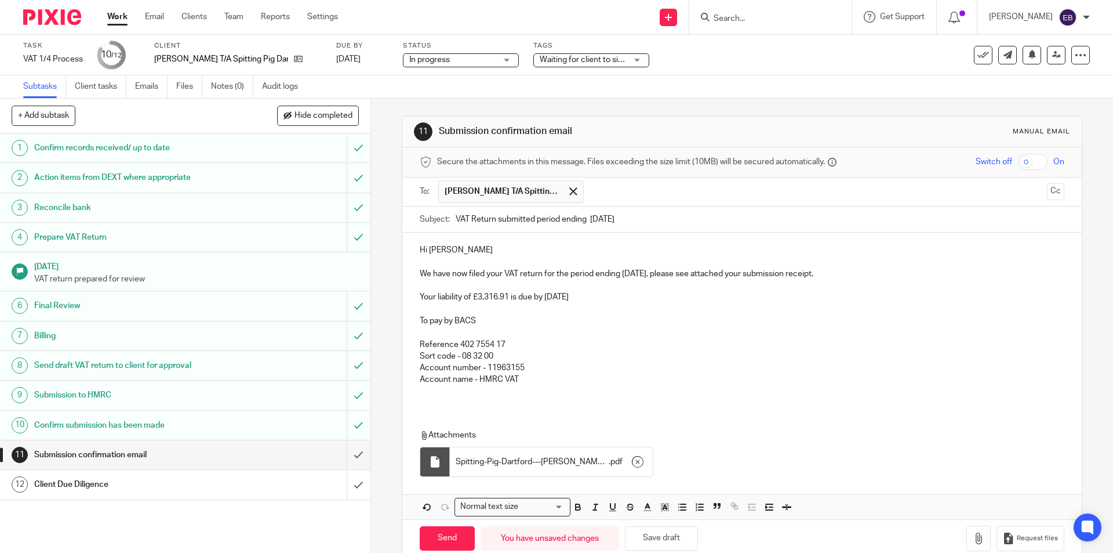
scroll to position [23, 0]
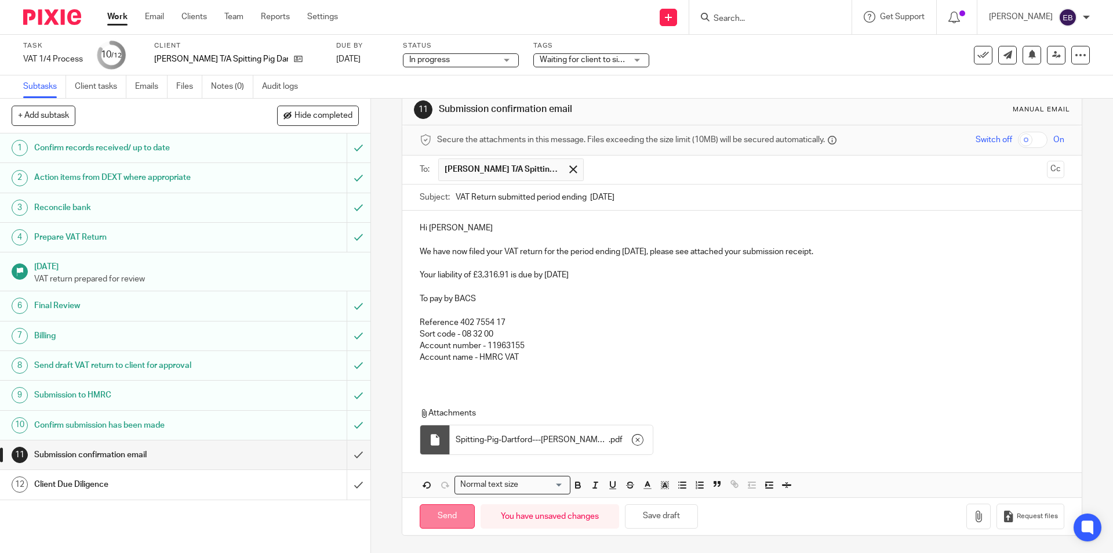
click at [452, 510] on input "Send" at bounding box center [447, 516] width 55 height 25
type input "Sent"
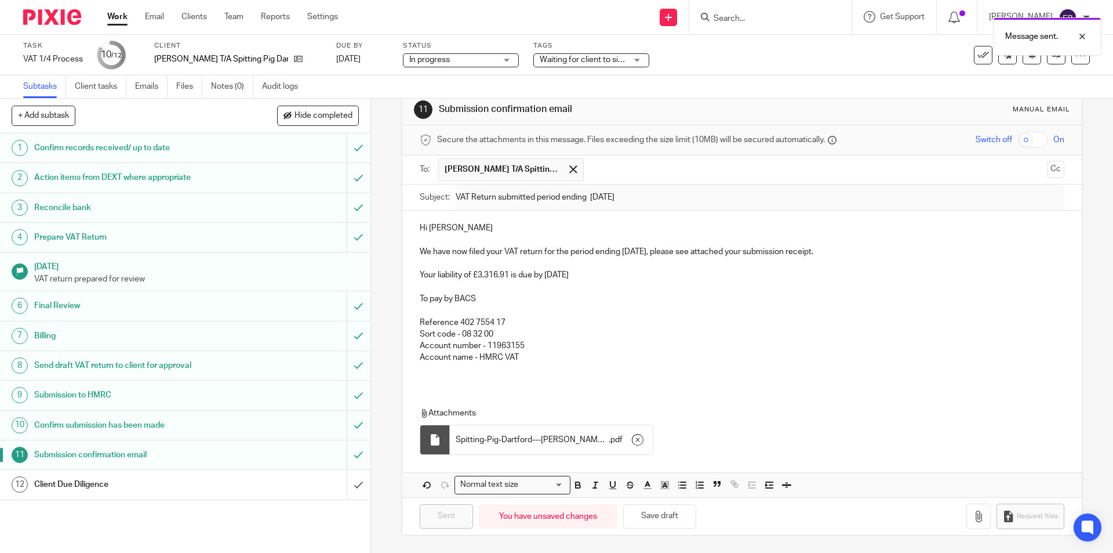
click at [246, 486] on div "Client Due Diligence" at bounding box center [184, 484] width 301 height 17
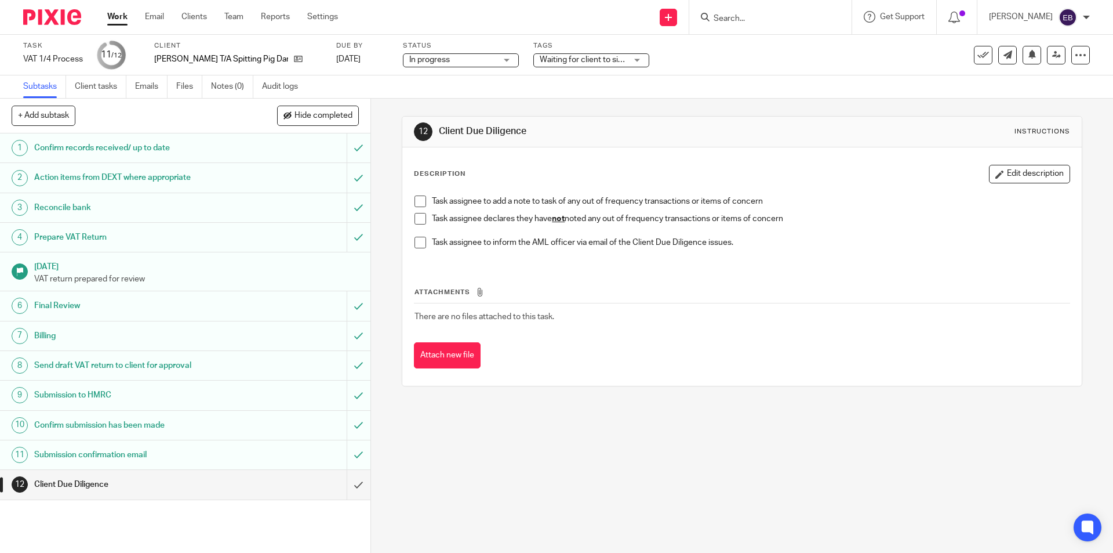
click at [415, 217] on span at bounding box center [421, 219] width 12 height 12
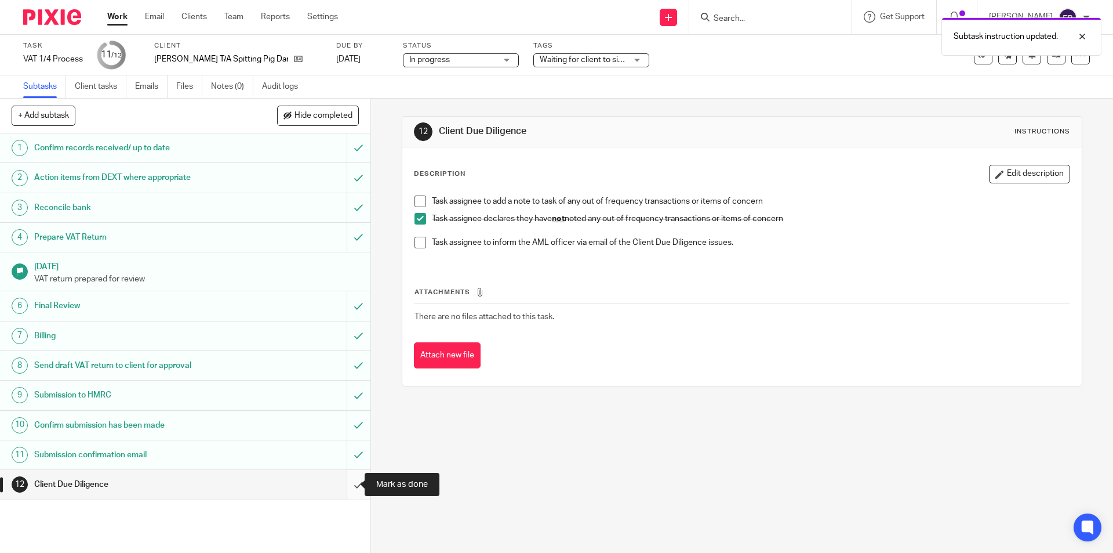
click at [341, 484] on input "submit" at bounding box center [185, 484] width 371 height 29
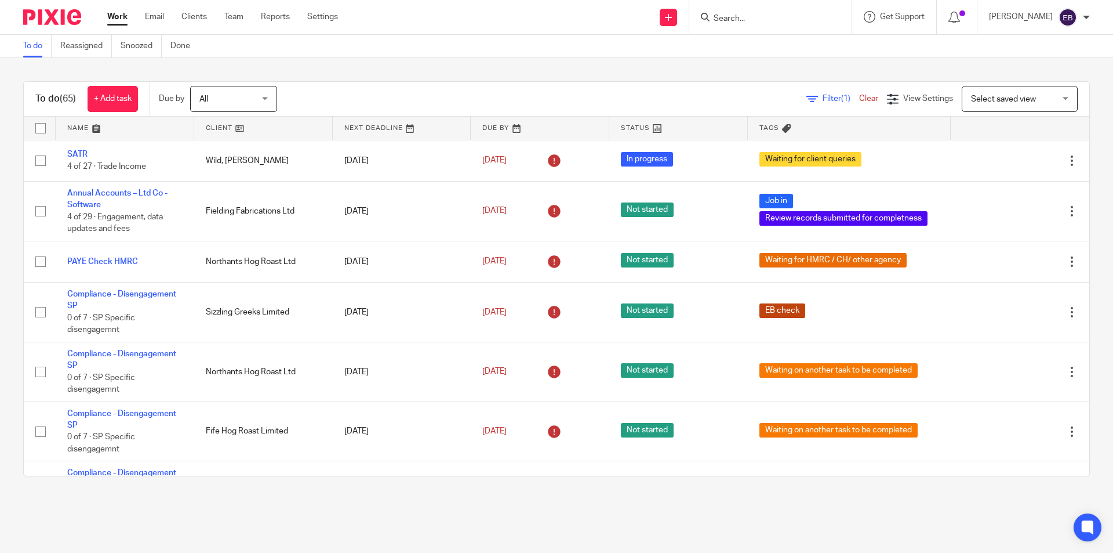
click at [737, 17] on input "Search" at bounding box center [765, 19] width 104 height 10
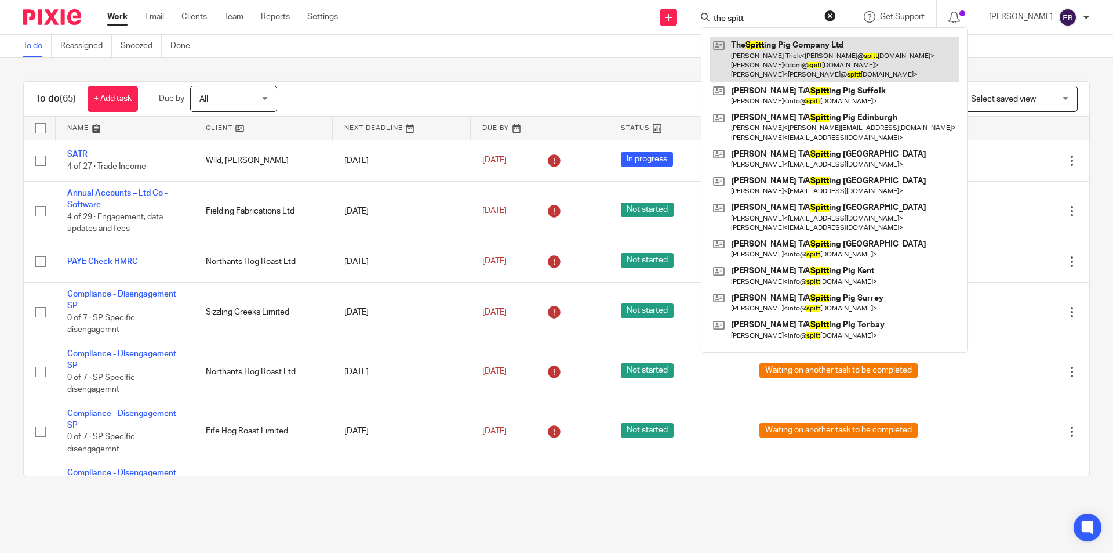
type input "the spitt"
click at [792, 52] on link at bounding box center [834, 60] width 249 height 46
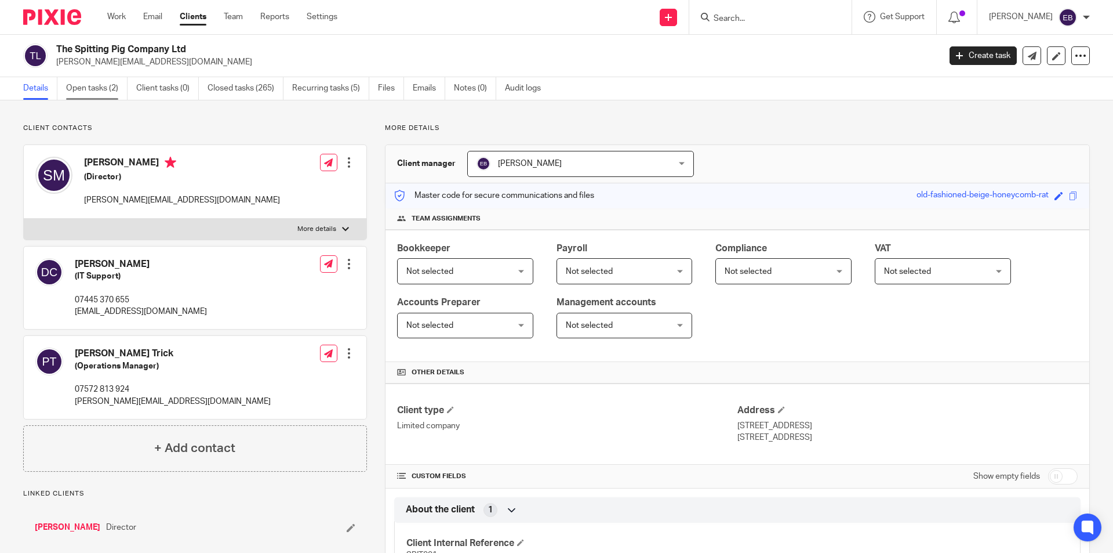
click at [107, 95] on link "Open tasks (2)" at bounding box center [96, 88] width 61 height 23
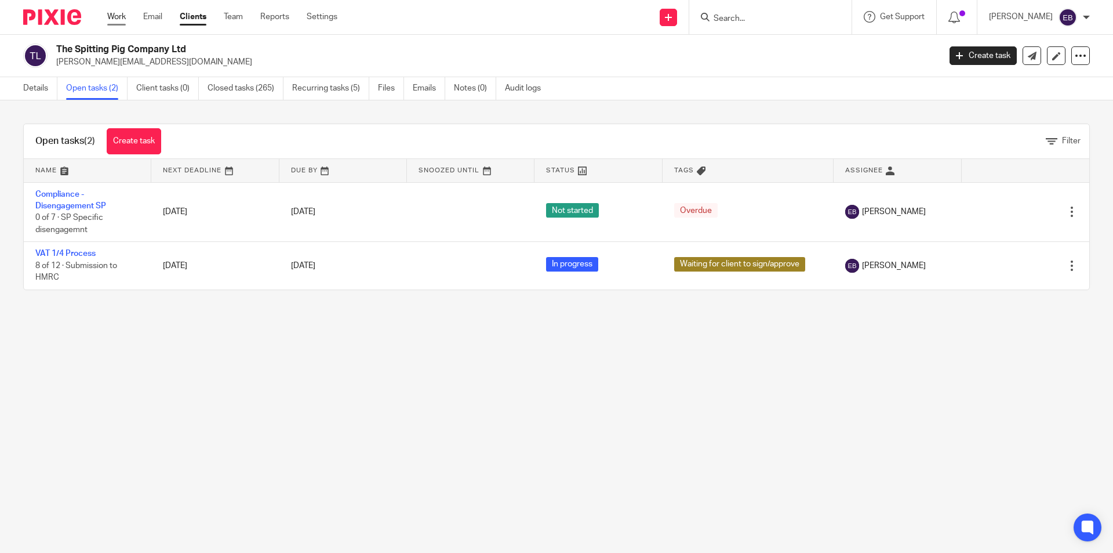
click at [124, 13] on link "Work" at bounding box center [116, 17] width 19 height 12
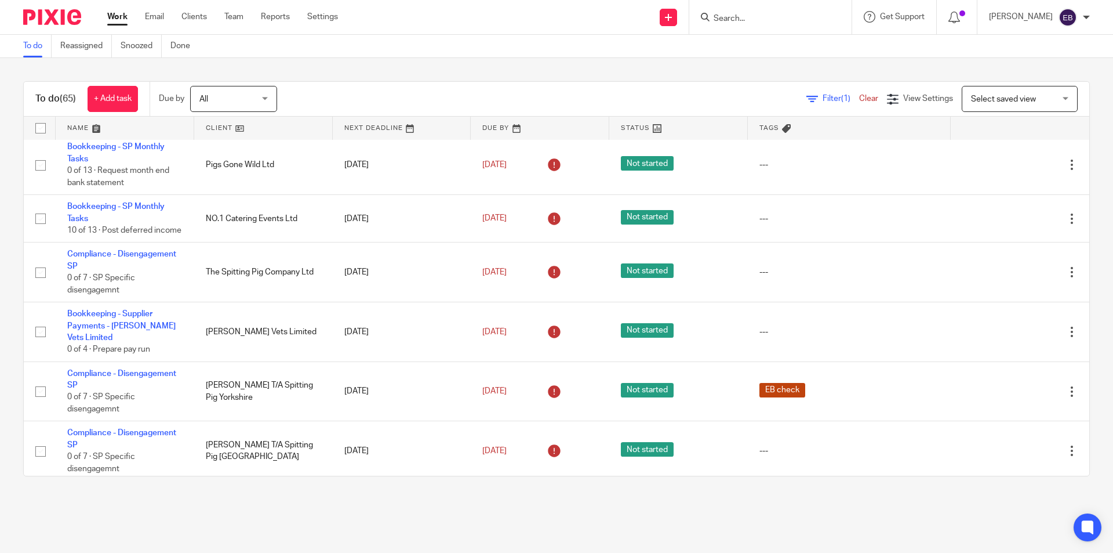
scroll to position [1856, 0]
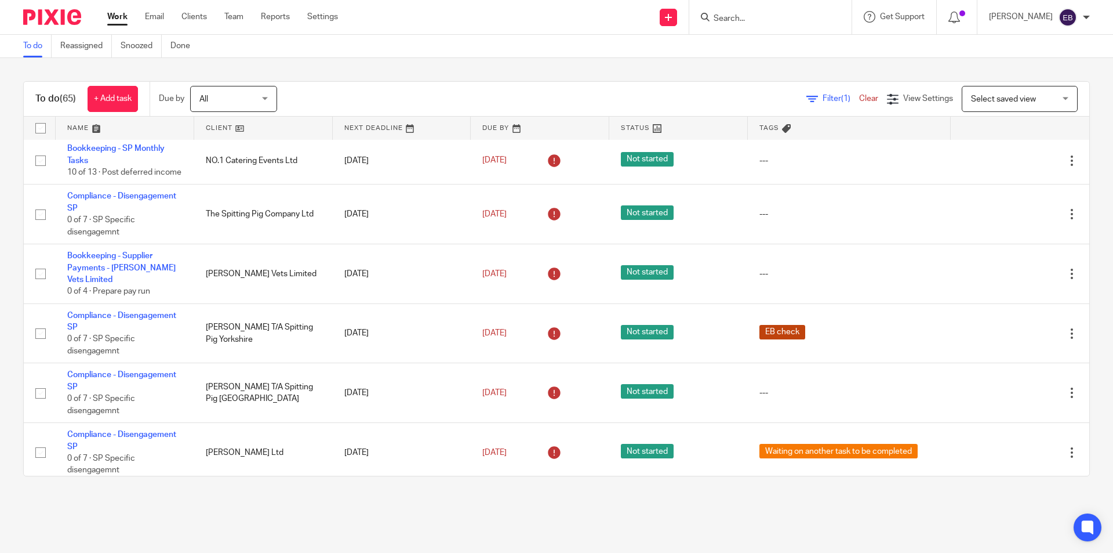
click at [737, 16] on input "Search" at bounding box center [765, 19] width 104 height 10
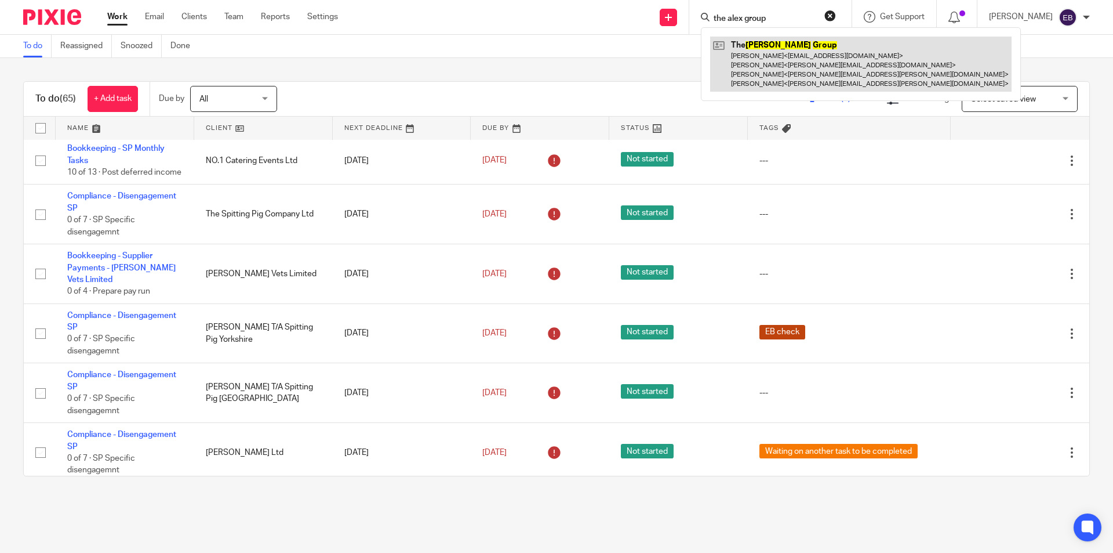
type input "the alex group"
click at [771, 74] on link at bounding box center [861, 64] width 302 height 55
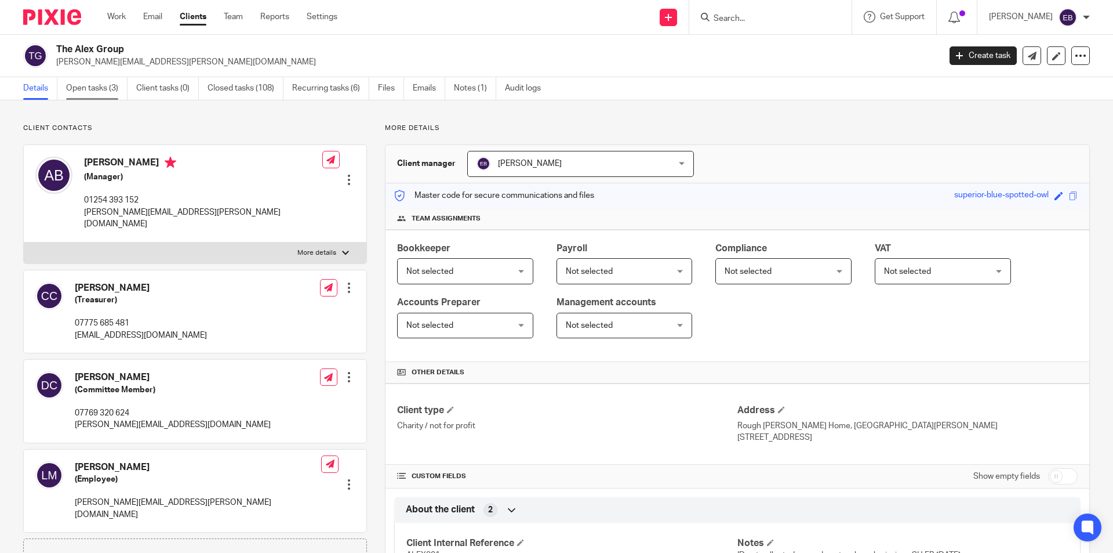
click at [97, 91] on link "Open tasks (3)" at bounding box center [96, 88] width 61 height 23
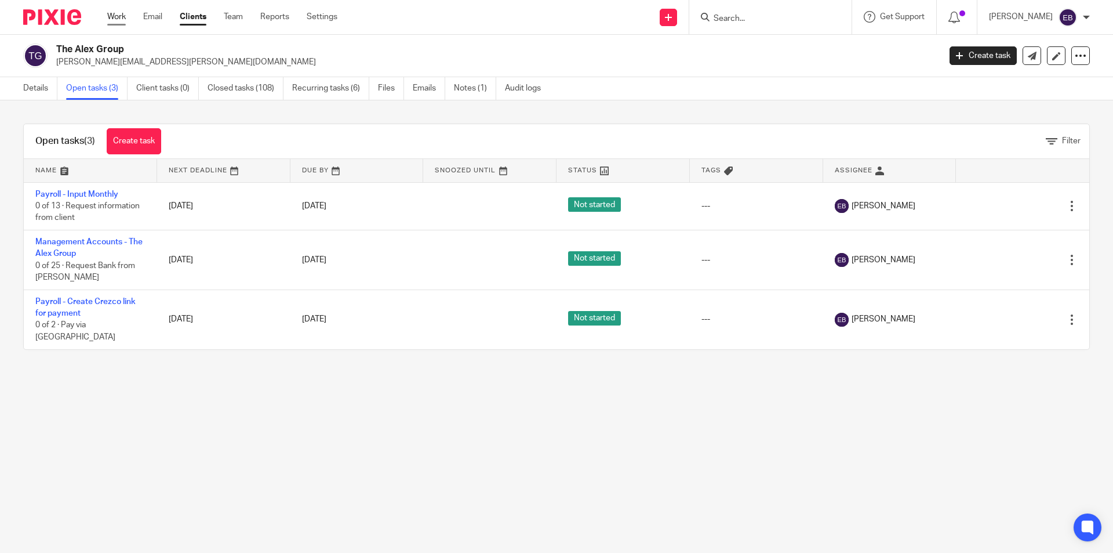
click at [124, 16] on link "Work" at bounding box center [116, 17] width 19 height 12
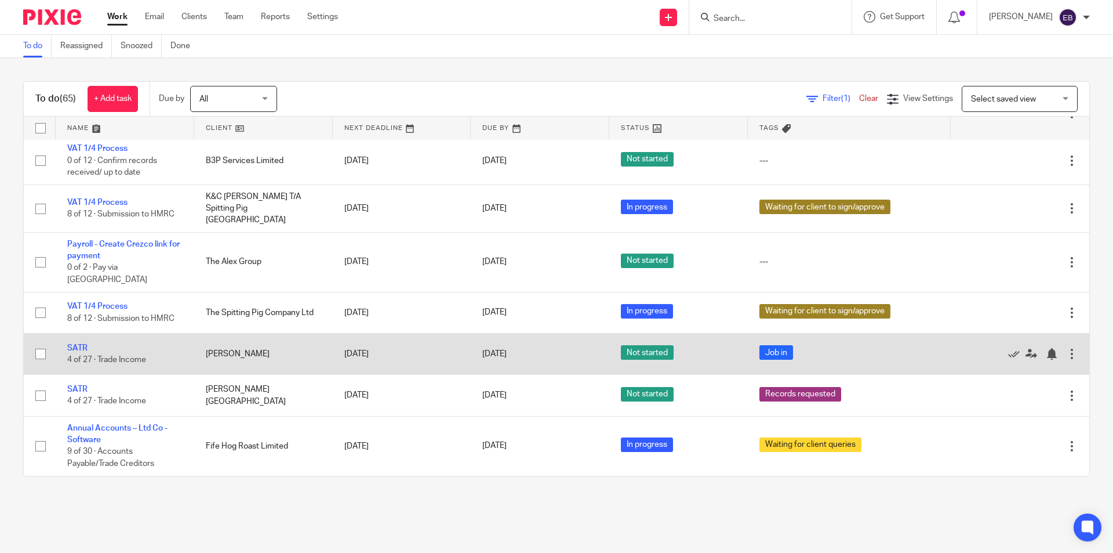
scroll to position [3268, 0]
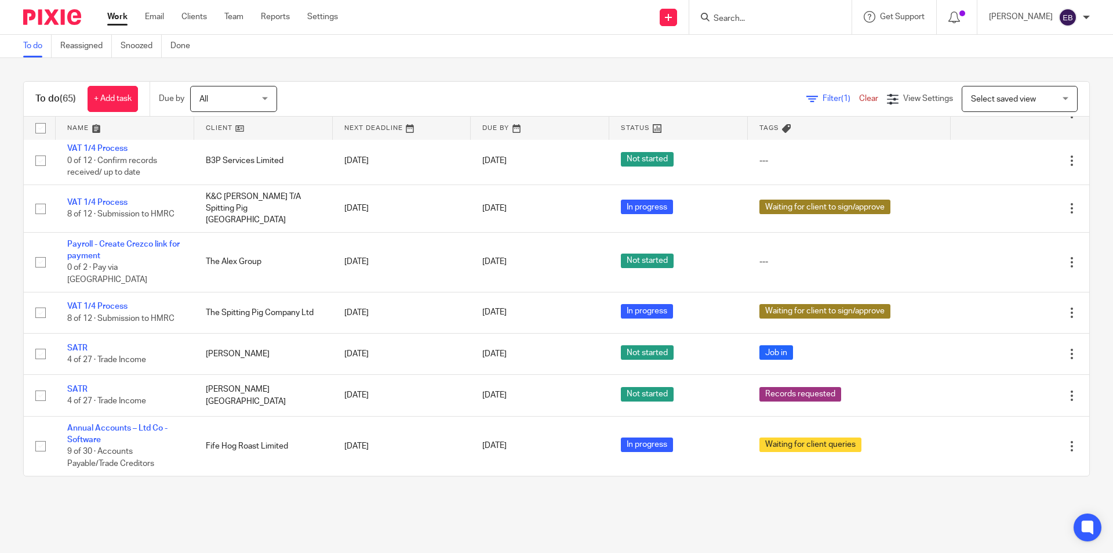
click at [746, 24] on input "Search" at bounding box center [765, 19] width 104 height 10
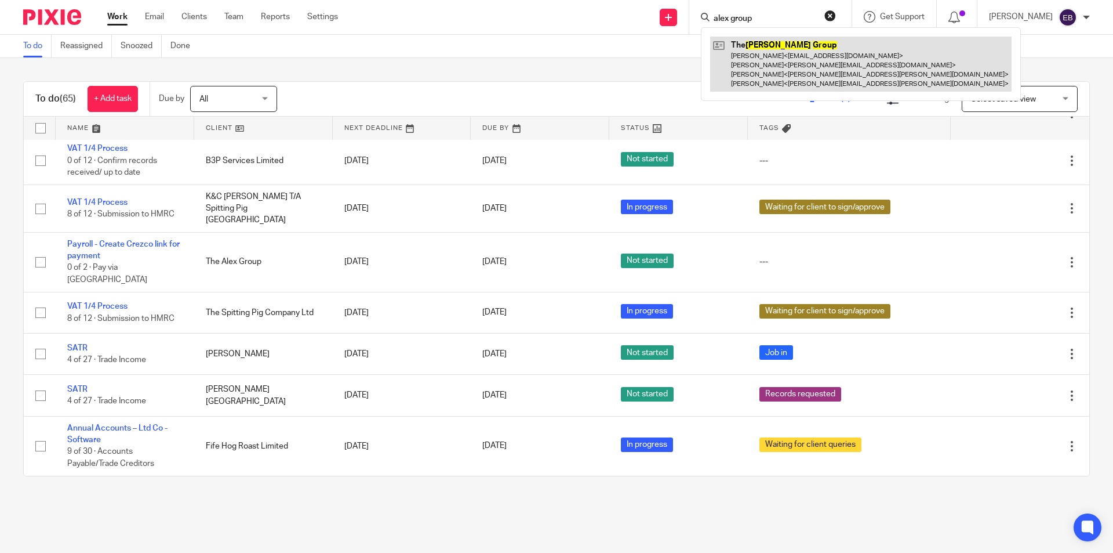
type input "alex group"
click at [757, 42] on link at bounding box center [861, 64] width 302 height 55
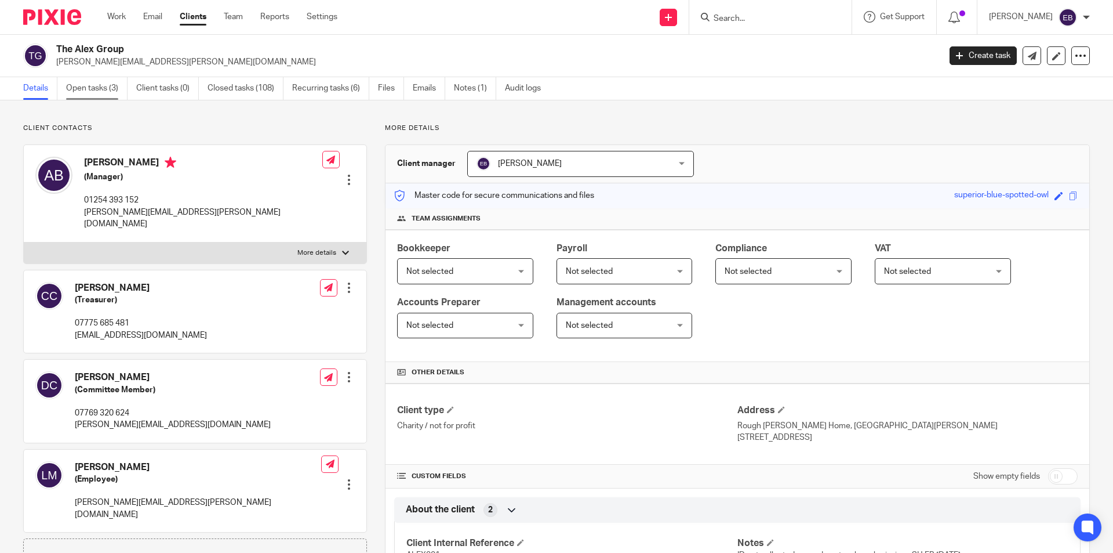
click at [111, 89] on link "Open tasks (3)" at bounding box center [96, 88] width 61 height 23
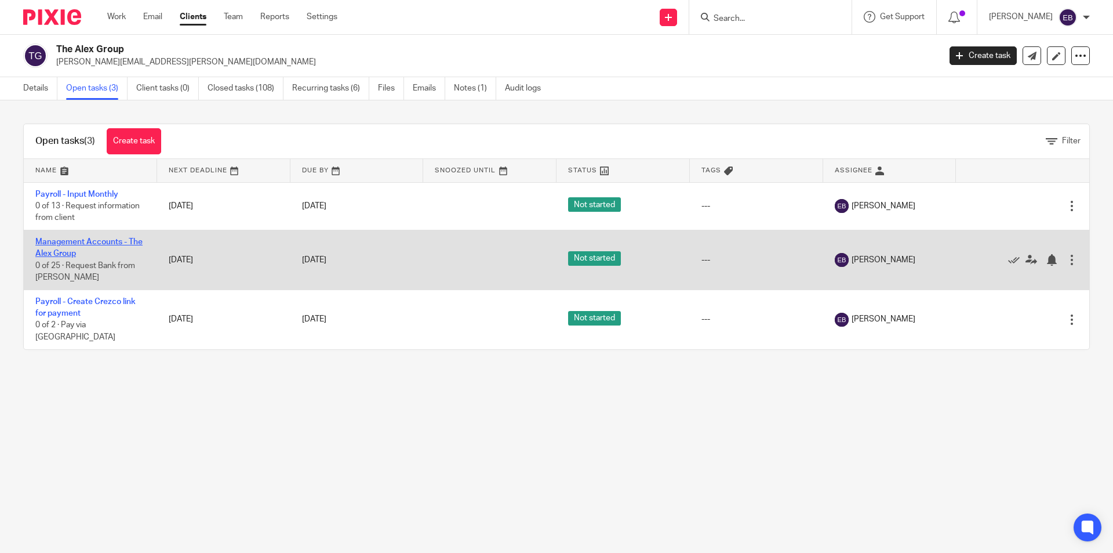
click at [60, 244] on link "Management Accounts - The Alex Group" at bounding box center [88, 248] width 107 height 20
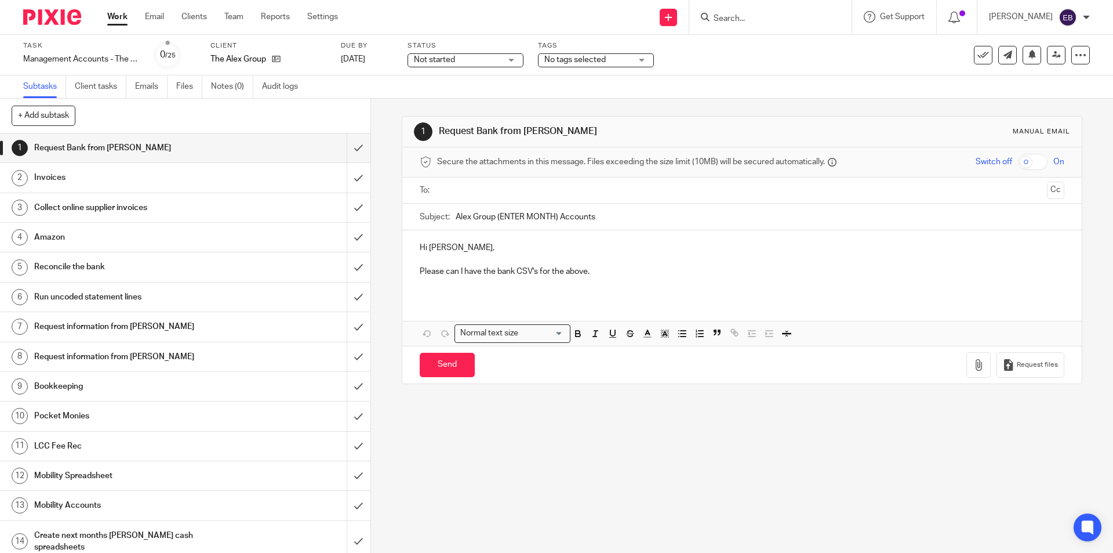
click at [469, 191] on input "text" at bounding box center [741, 190] width 601 height 13
click at [512, 191] on span at bounding box center [514, 191] width 8 height 8
click at [507, 191] on input "text" at bounding box center [741, 190] width 601 height 13
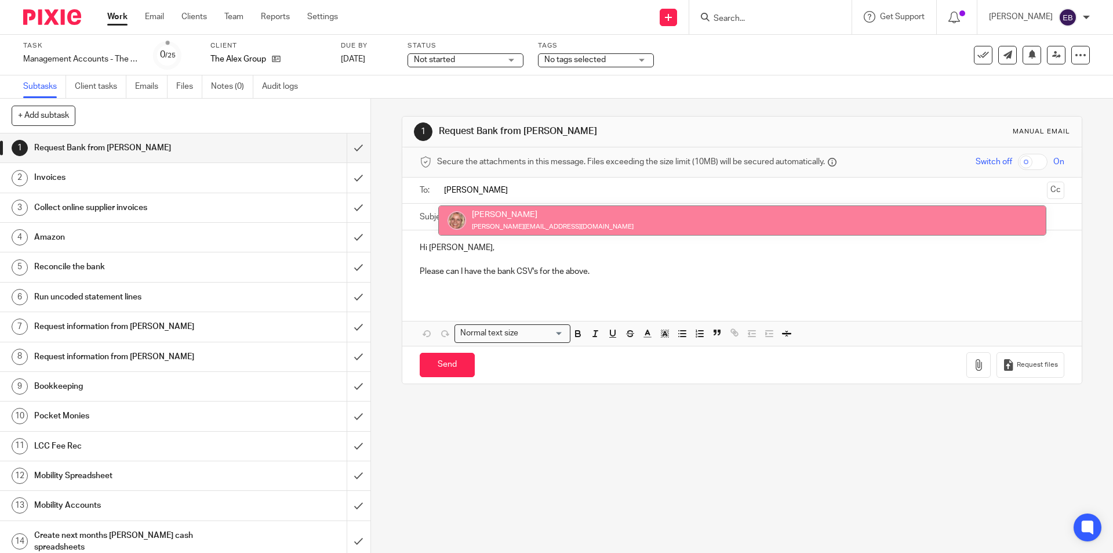
type input "[PERSON_NAME]"
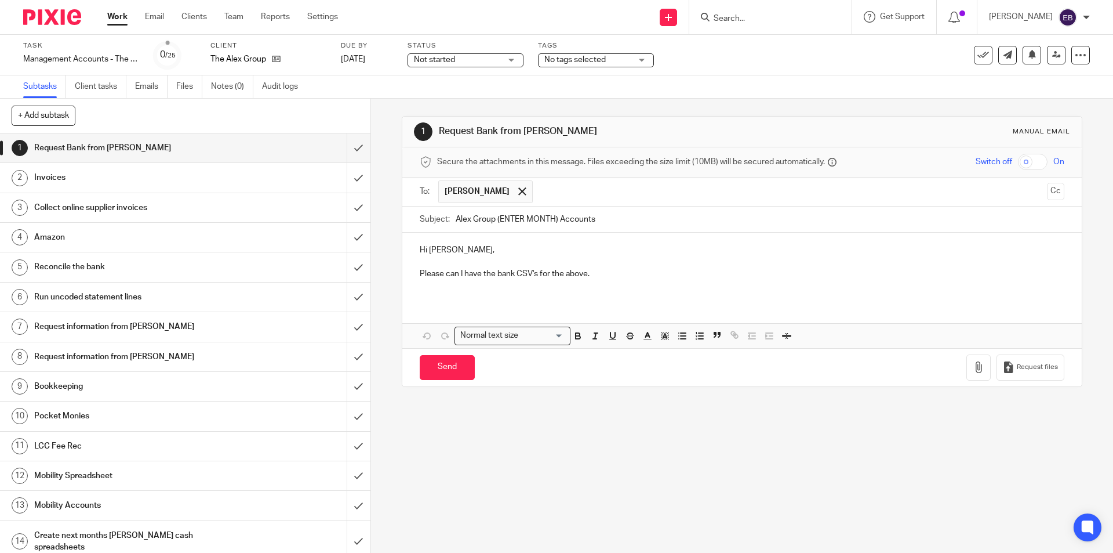
drag, startPoint x: 555, startPoint y: 217, endPoint x: 494, endPoint y: 220, distance: 61.5
click at [494, 220] on input "Alex Group (ENTER MONTH) Accounts" at bounding box center [760, 219] width 608 height 26
type input "Alex Group September Accounts"
click at [600, 263] on p at bounding box center [742, 262] width 644 height 12
click at [645, 282] on p at bounding box center [742, 286] width 644 height 12
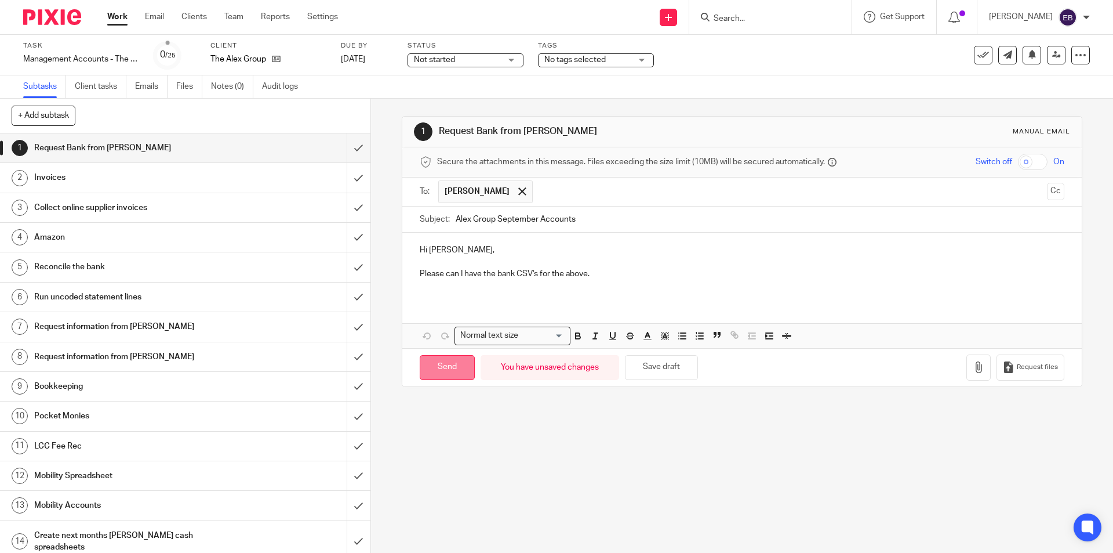
click at [440, 372] on input "Send" at bounding box center [447, 367] width 55 height 25
type input "Sent"
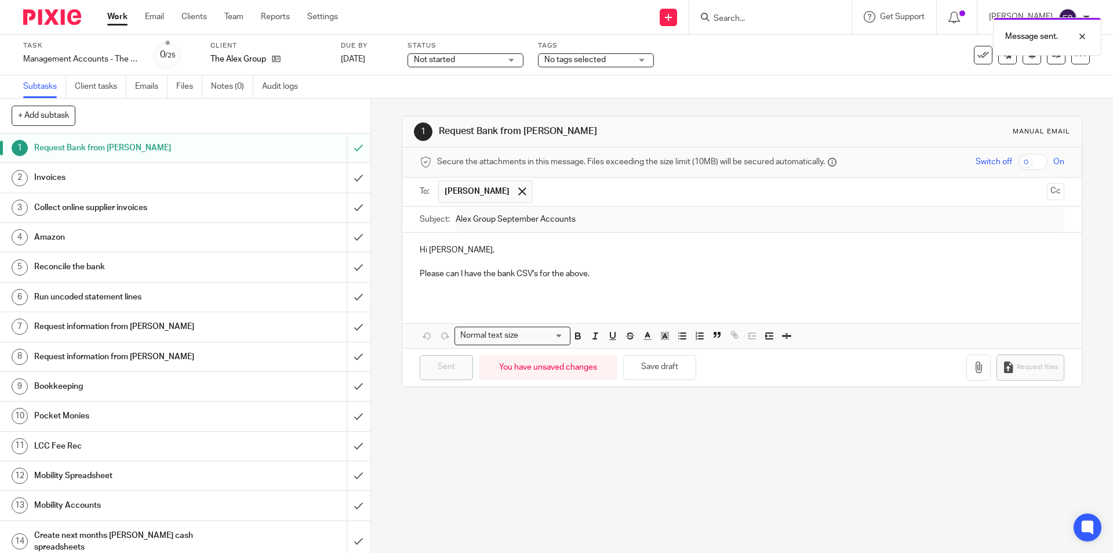
click at [220, 187] on link "2 Invoices" at bounding box center [173, 177] width 347 height 29
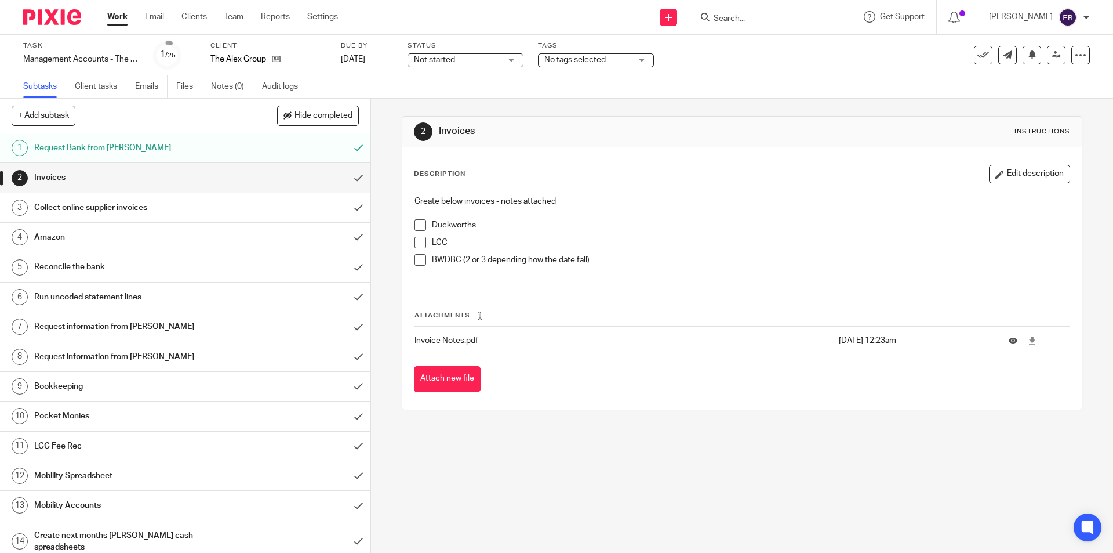
click at [415, 222] on span at bounding box center [421, 225] width 12 height 12
click at [417, 240] on span at bounding box center [421, 243] width 12 height 12
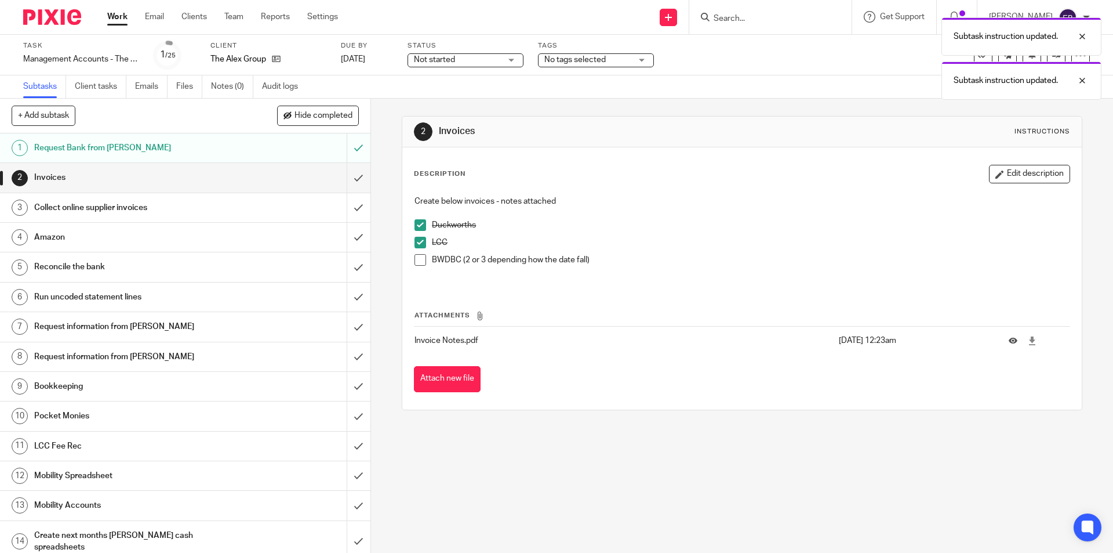
click at [416, 264] on span at bounding box center [421, 260] width 12 height 12
click at [348, 176] on input "submit" at bounding box center [185, 177] width 371 height 29
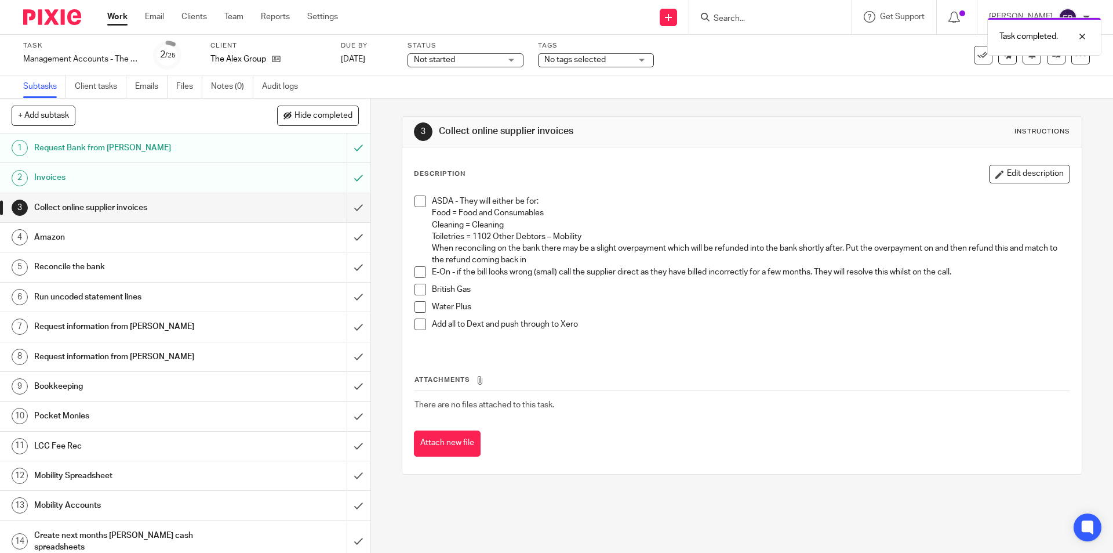
click at [419, 199] on span at bounding box center [421, 201] width 12 height 12
click at [418, 290] on span at bounding box center [421, 290] width 12 height 12
click at [418, 306] on span at bounding box center [421, 307] width 12 height 12
click at [419, 328] on span at bounding box center [421, 324] width 12 height 12
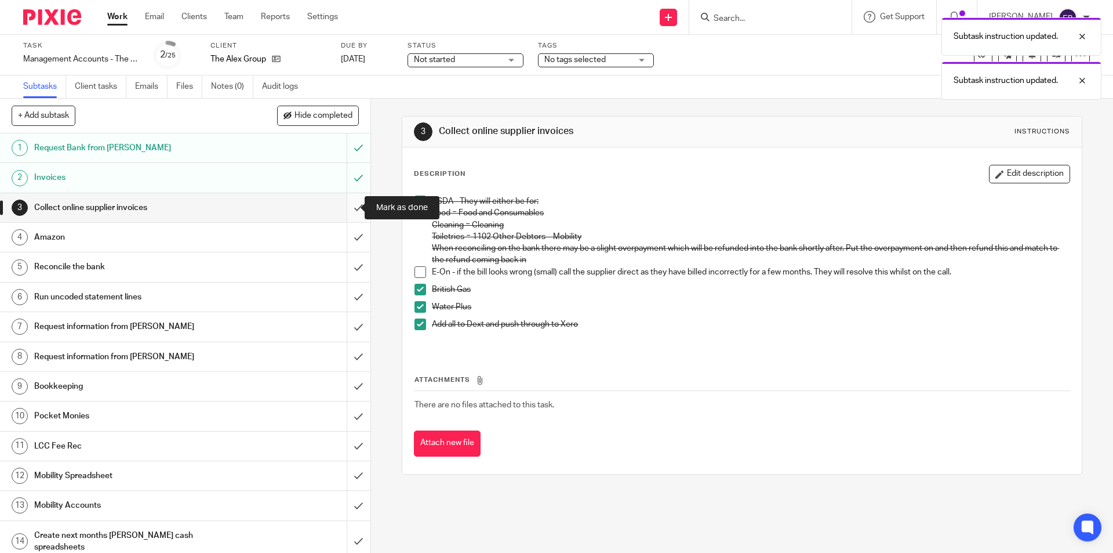
click at [343, 205] on input "submit" at bounding box center [185, 207] width 371 height 29
